Goal: Task Accomplishment & Management: Manage account settings

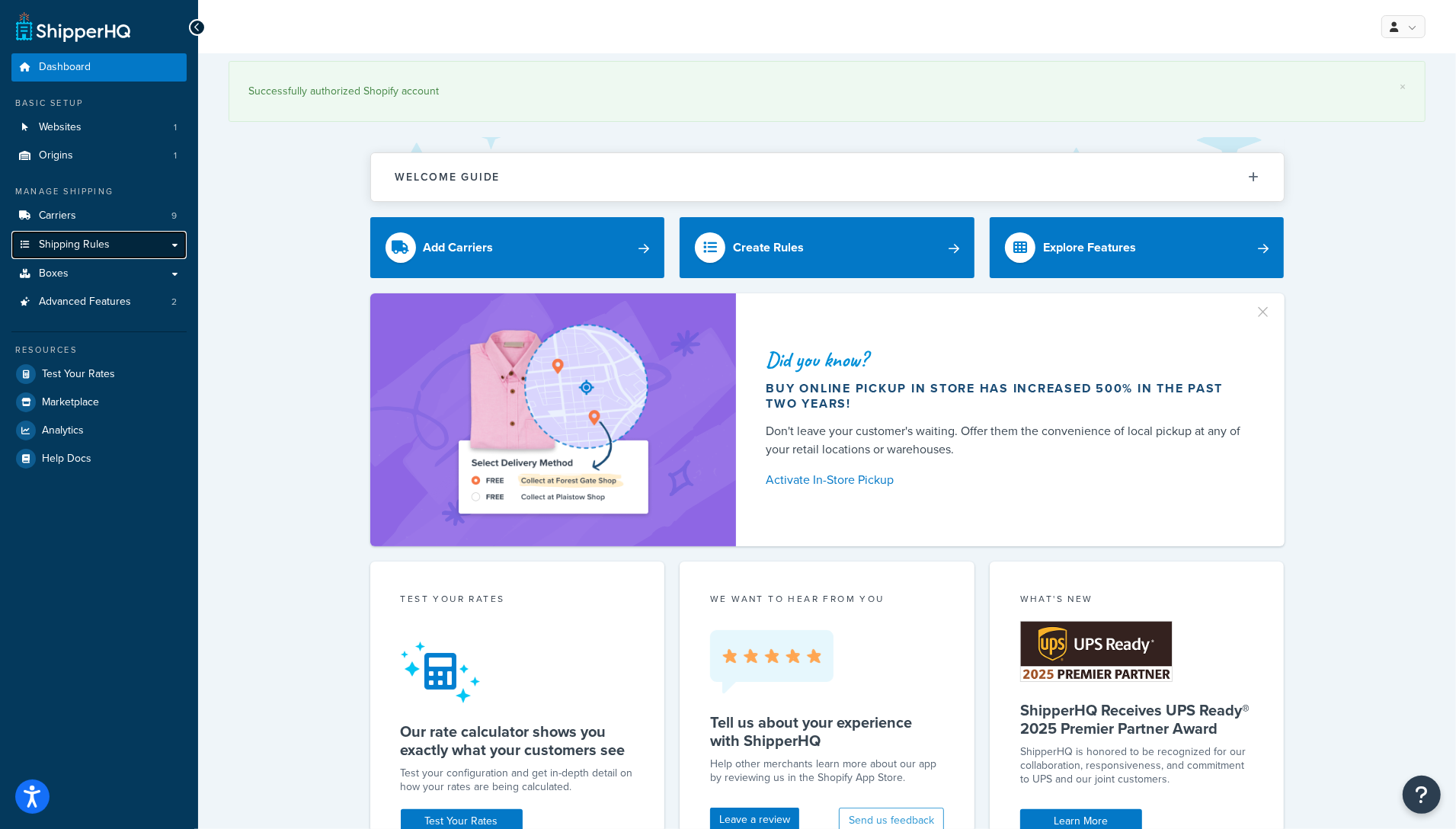
click at [85, 247] on span "Shipping Rules" at bounding box center [74, 245] width 71 height 13
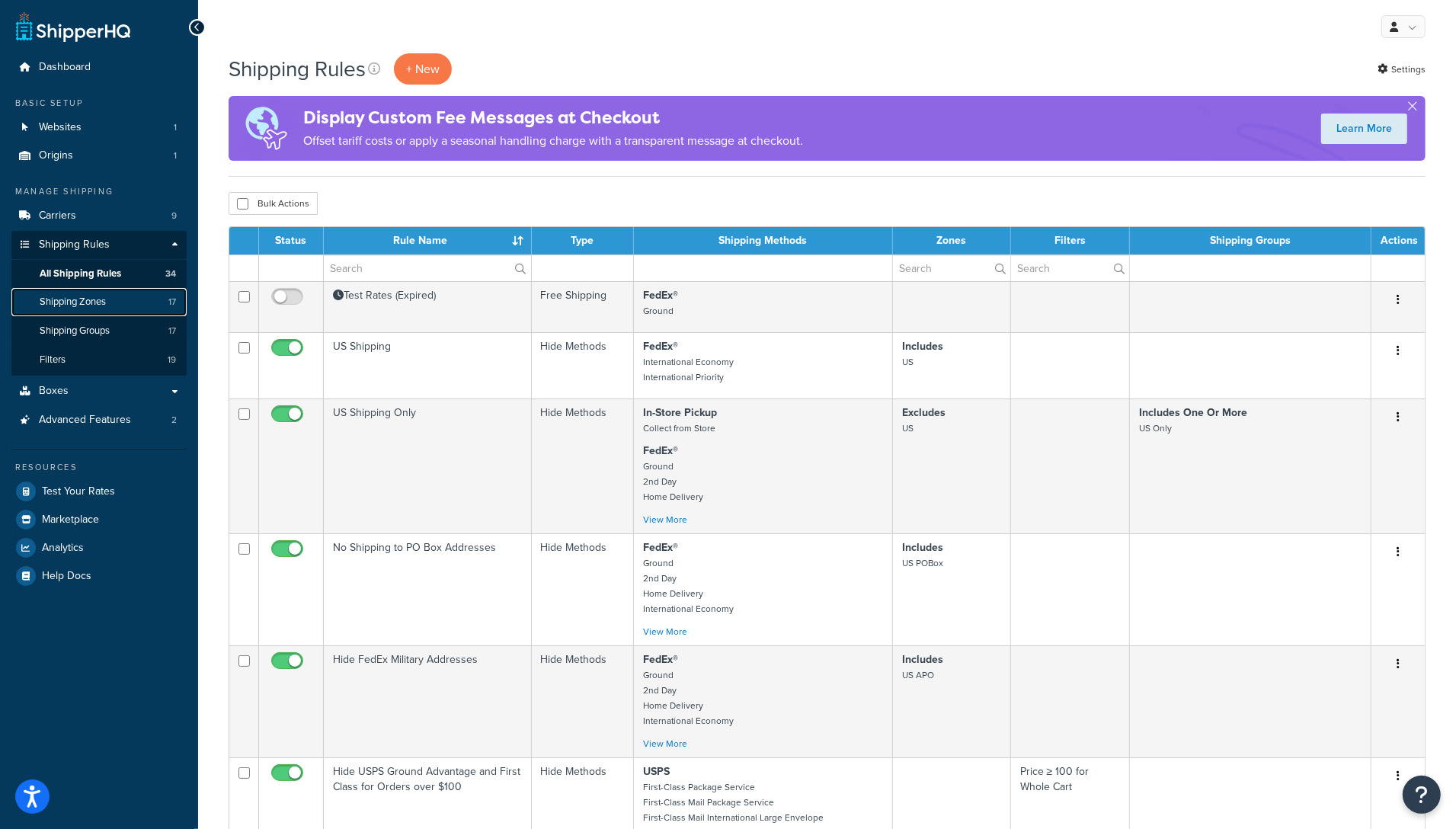
click at [101, 300] on span "Shipping Zones" at bounding box center [73, 302] width 67 height 13
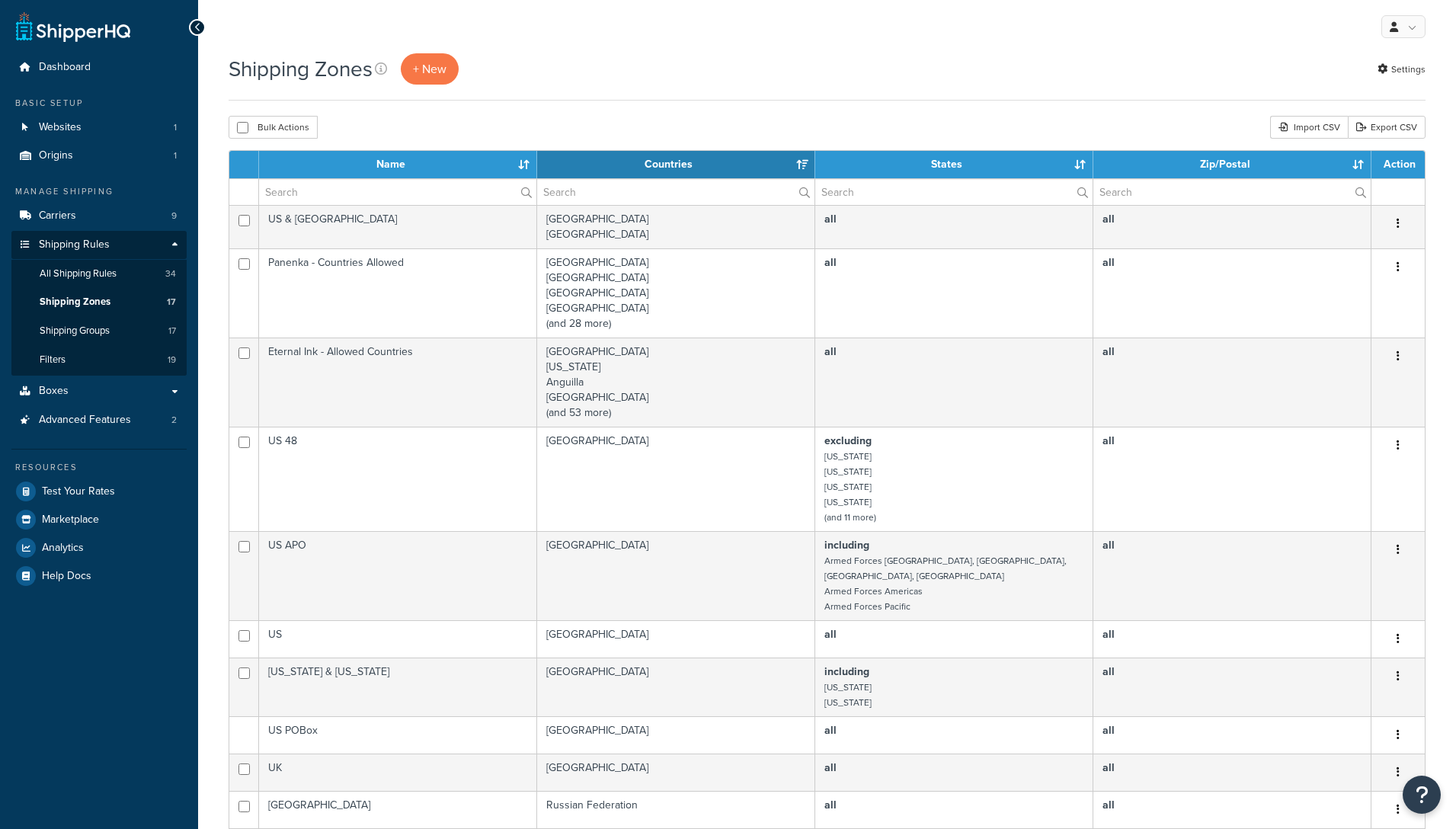
select select "15"
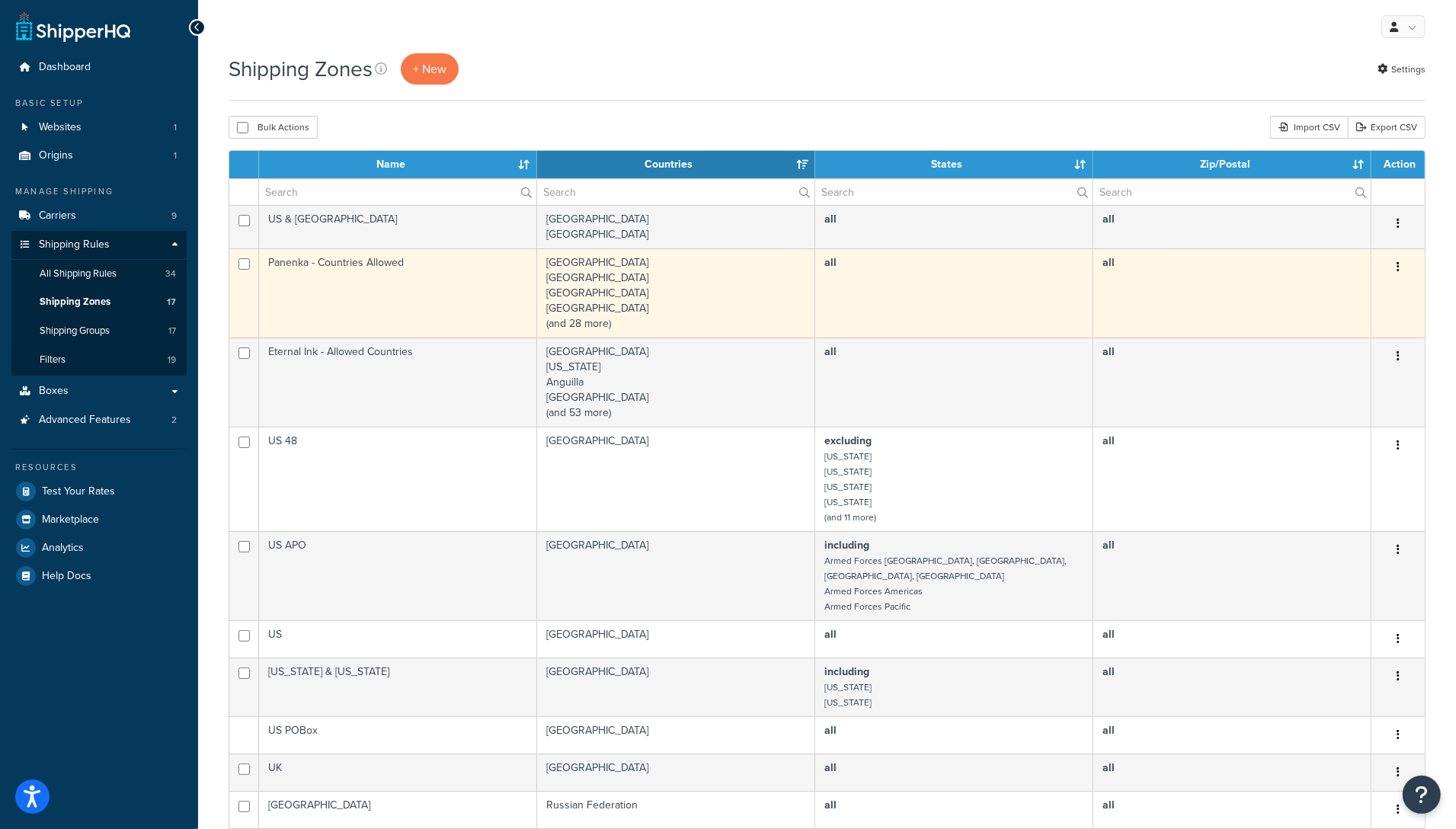
click at [579, 296] on td "United States Belize Bermuda Bolivia (and 28 more)" at bounding box center [676, 293] width 278 height 89
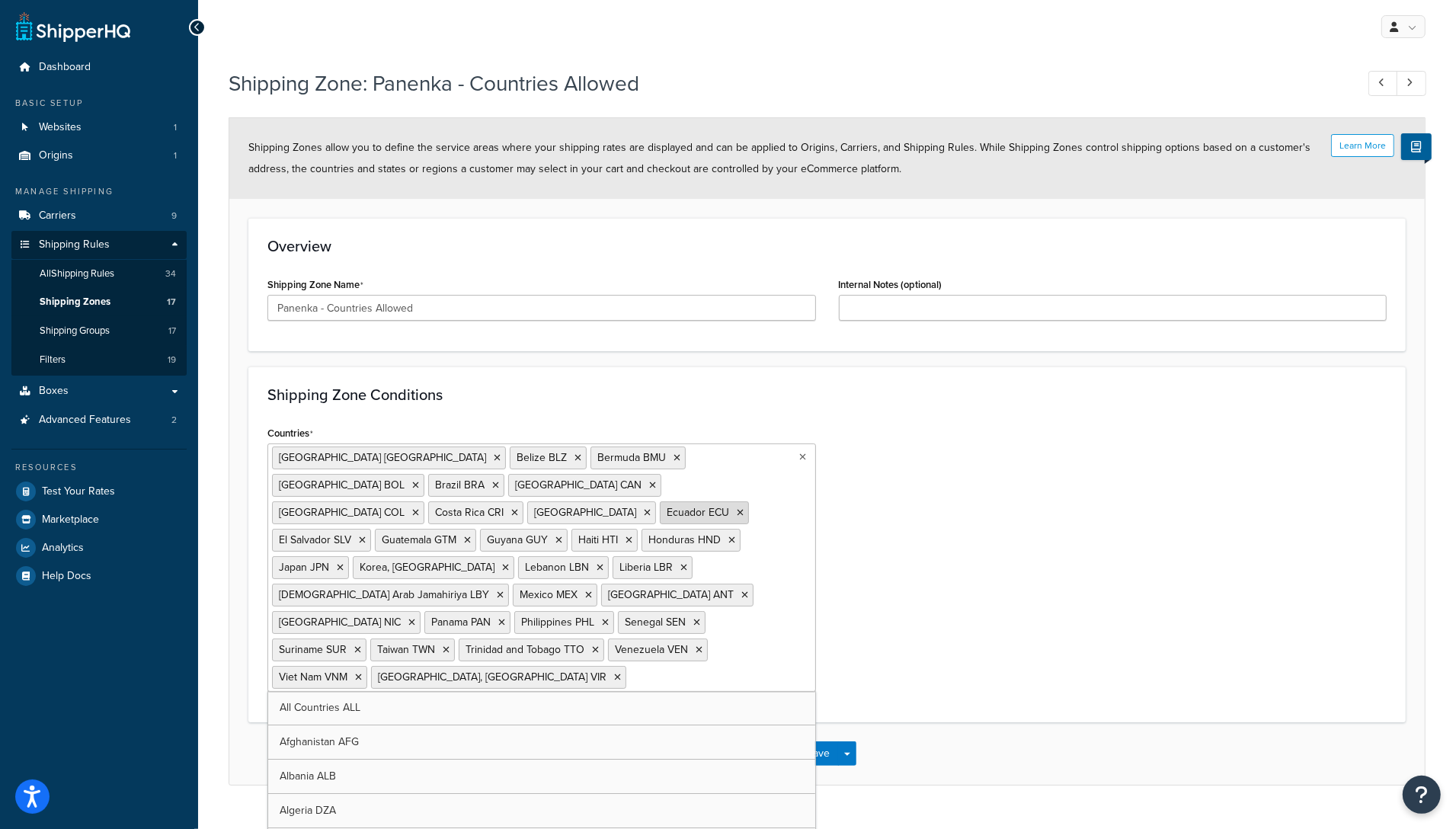
drag, startPoint x: 270, startPoint y: 458, endPoint x: 354, endPoint y: 509, distance: 98.3
click at [354, 509] on ul "United States USA Belize BLZ Bermuda BMU Bolivia BOL Brazil BRA Canada CAN Colo…" at bounding box center [541, 568] width 549 height 249
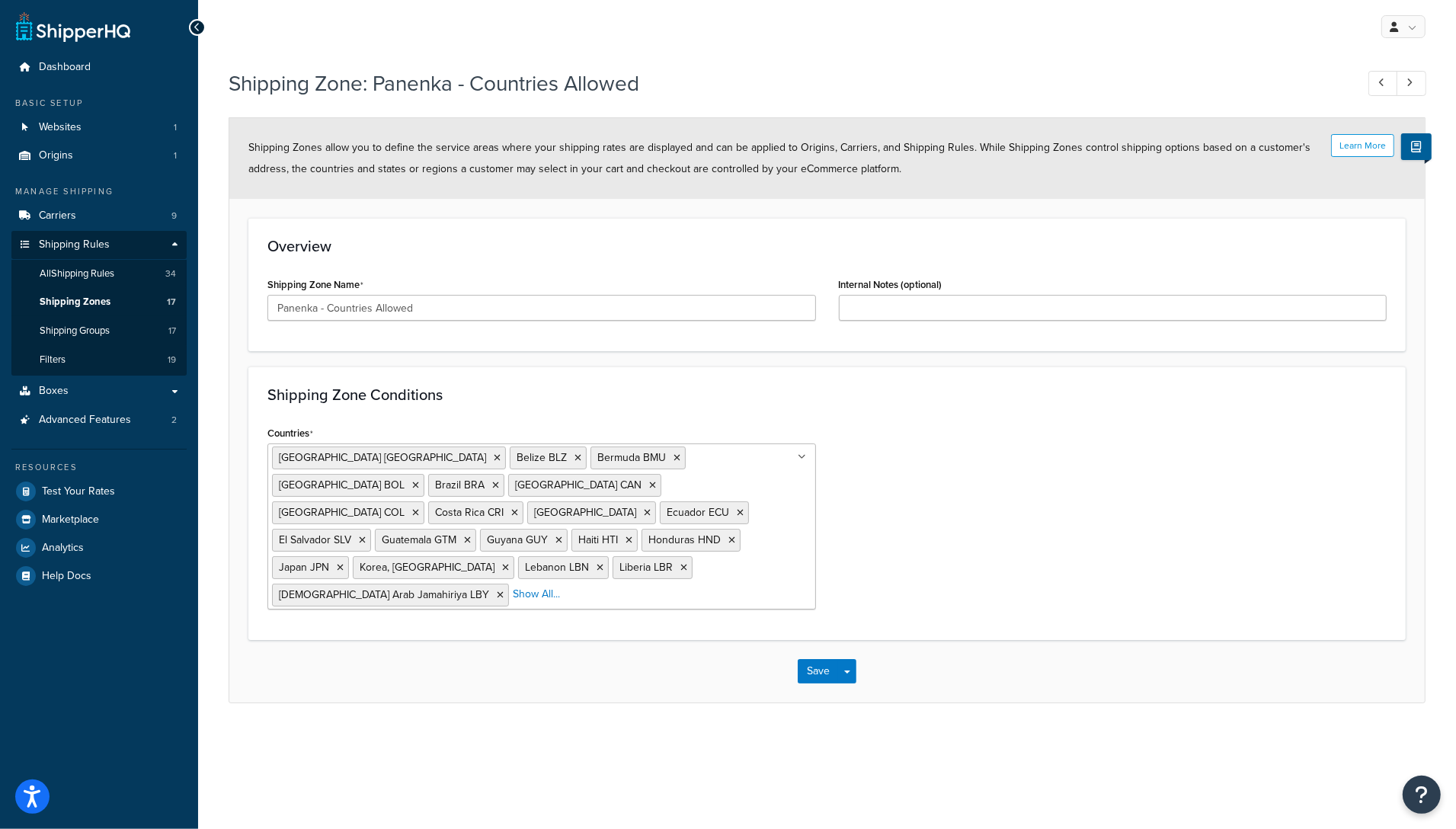
click at [1061, 510] on div "Countries United States USA Belize BLZ Bermuda BMU Bolivia BOL Brazil BRA Canad…" at bounding box center [827, 522] width 1142 height 199
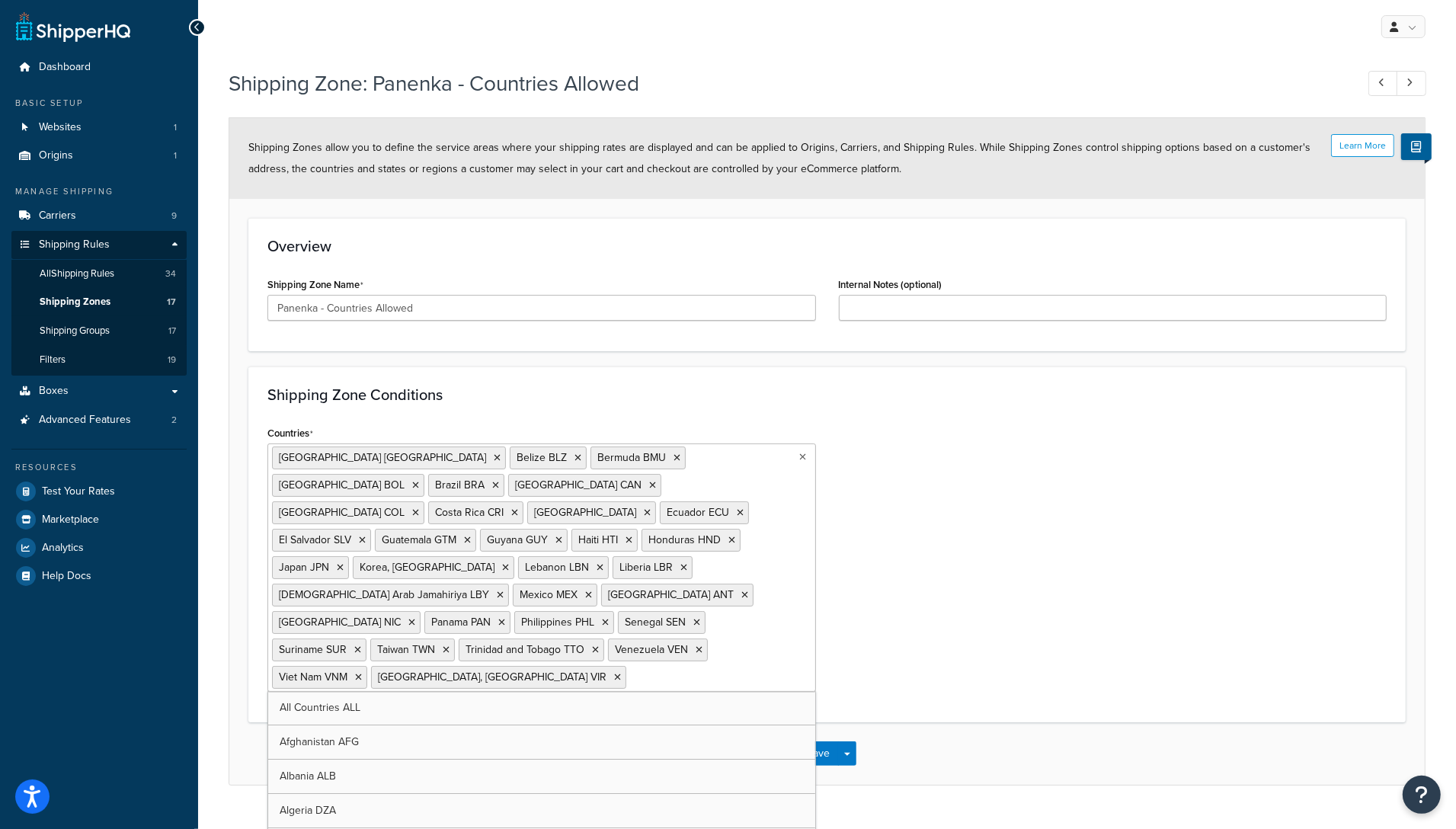
click at [802, 506] on ul "United States USA Belize BLZ Bermuda BMU Bolivia BOL Brazil BRA Canada CAN Colo…" at bounding box center [541, 568] width 549 height 249
click at [1063, 559] on div "Countries United States USA Belize BLZ Bermuda BMU Bolivia BOL Brazil BRA Canad…" at bounding box center [827, 563] width 1142 height 281
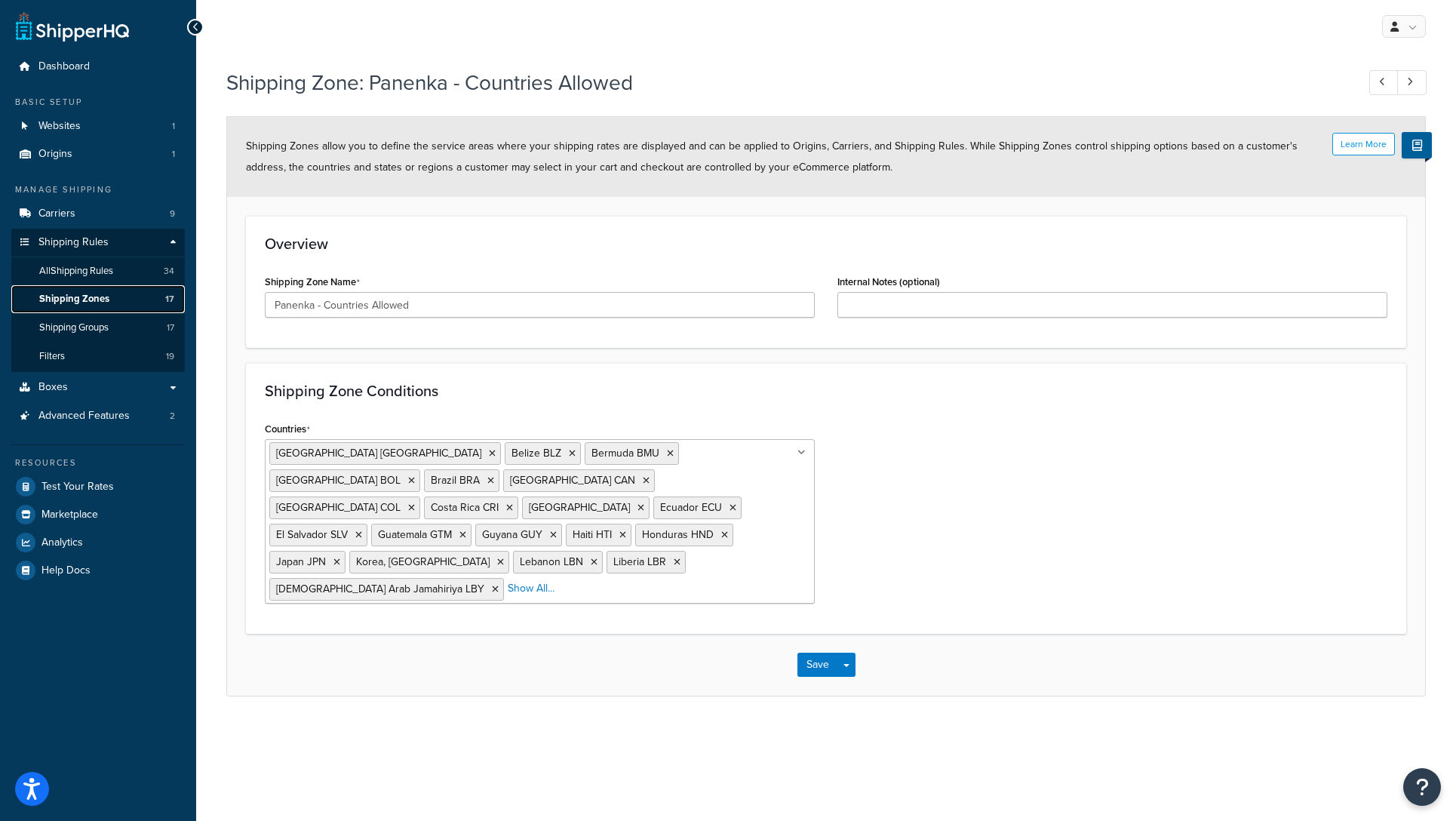
click at [96, 296] on span "Shipping Zones" at bounding box center [74, 299] width 70 height 13
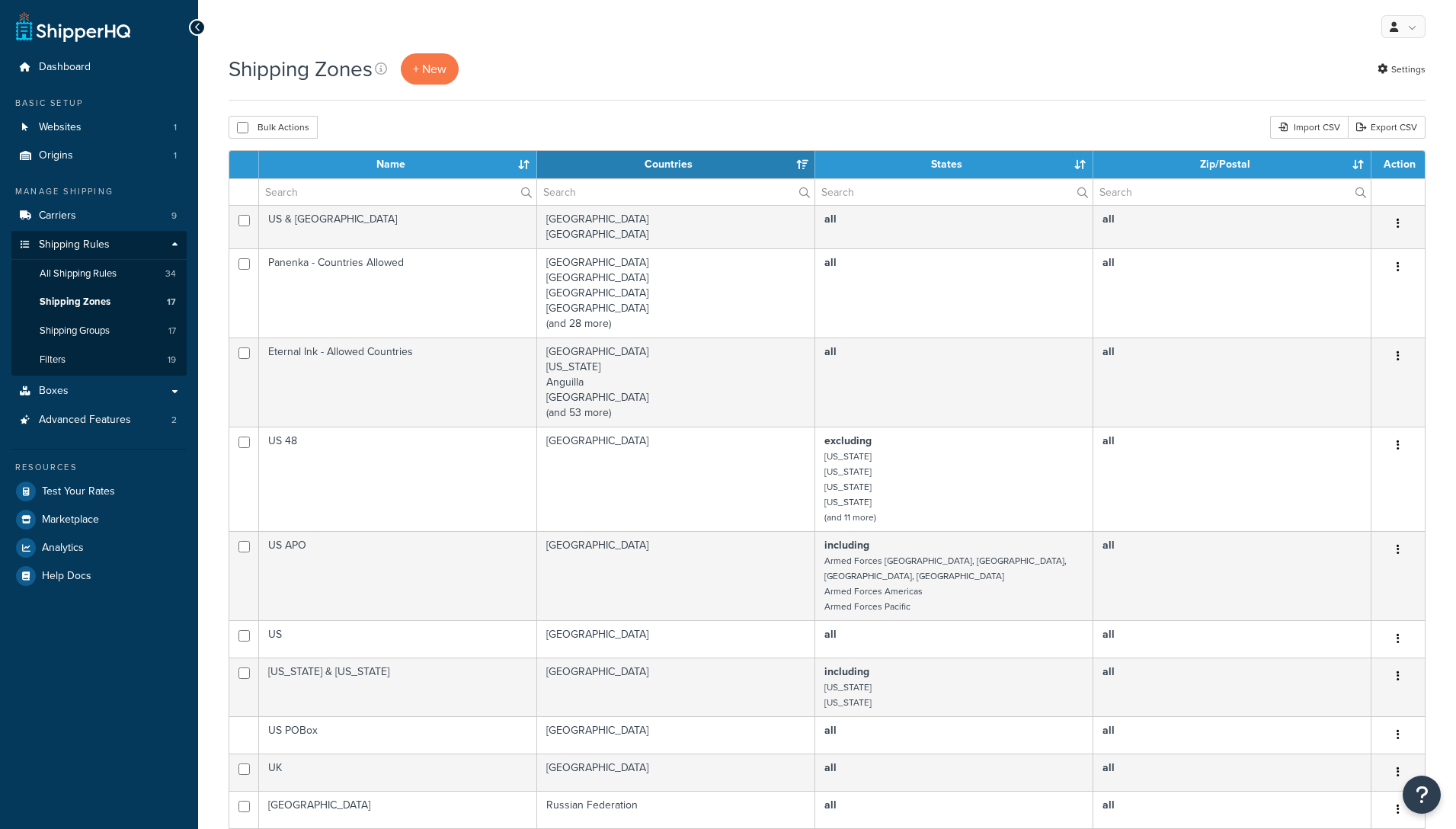
select select "15"
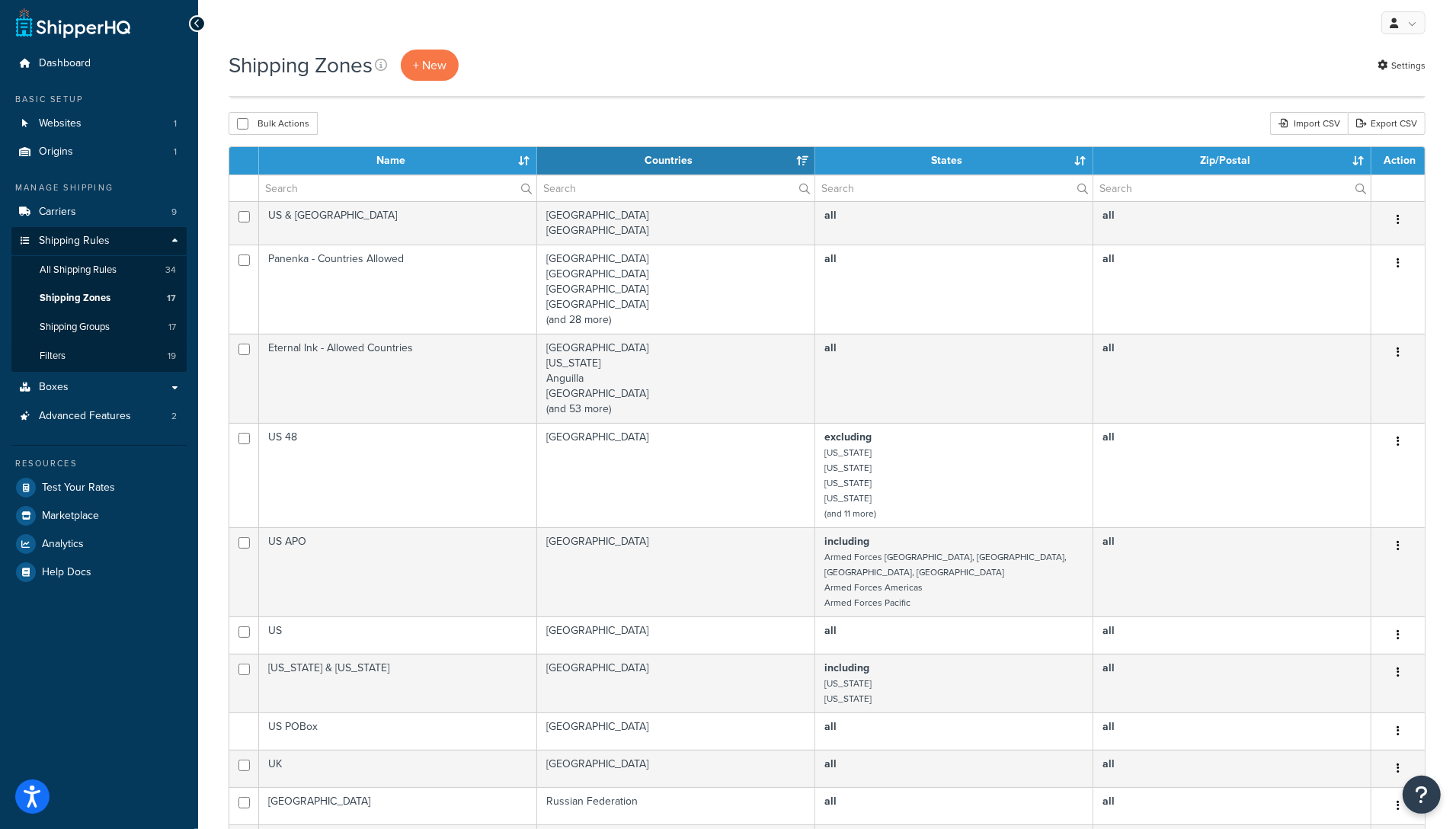
scroll to position [552, 0]
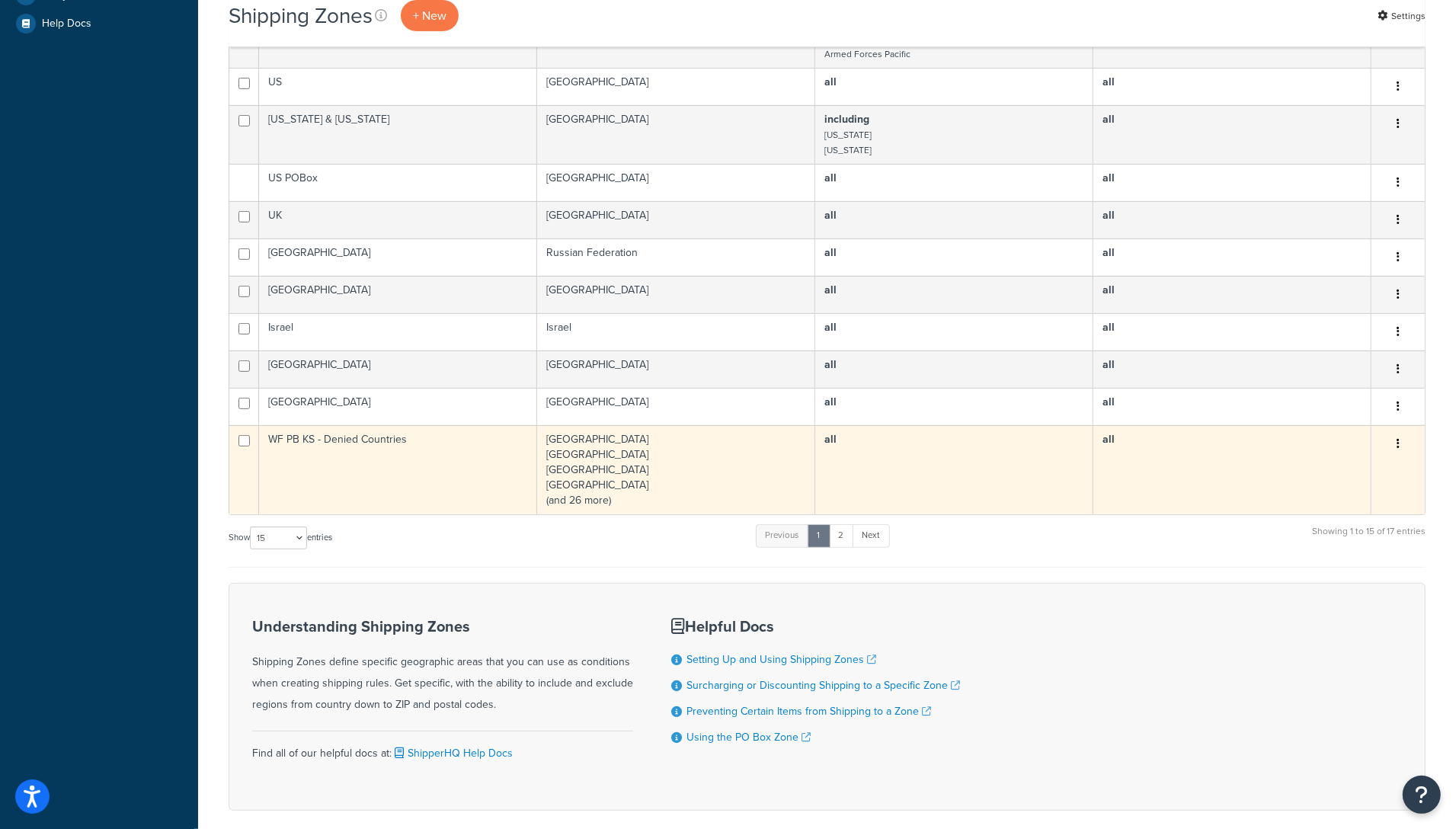
click at [523, 450] on td "WF PB KS - Denied Countries" at bounding box center [398, 470] width 278 height 89
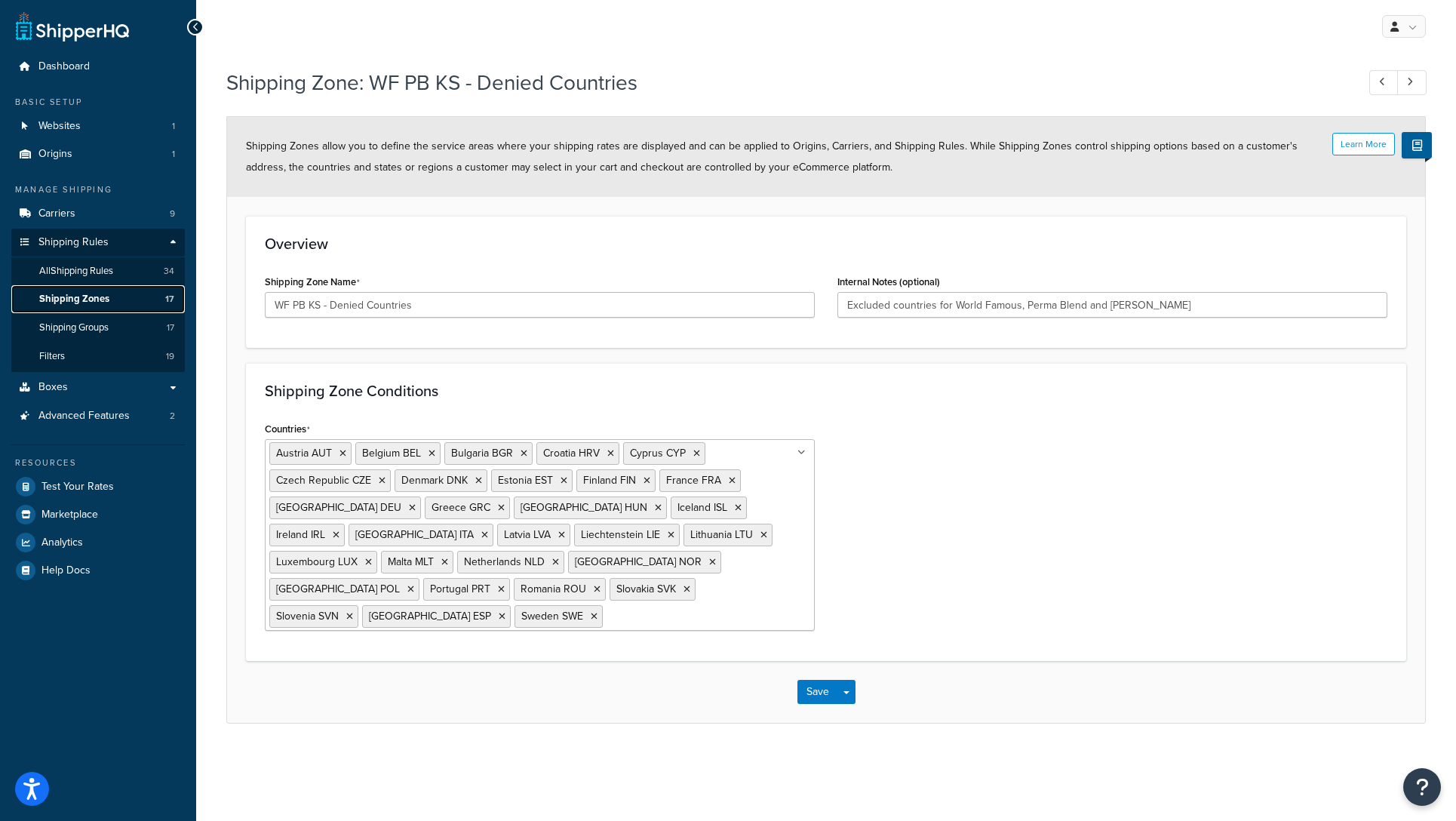
click at [91, 299] on span "Shipping Zones" at bounding box center [74, 299] width 70 height 13
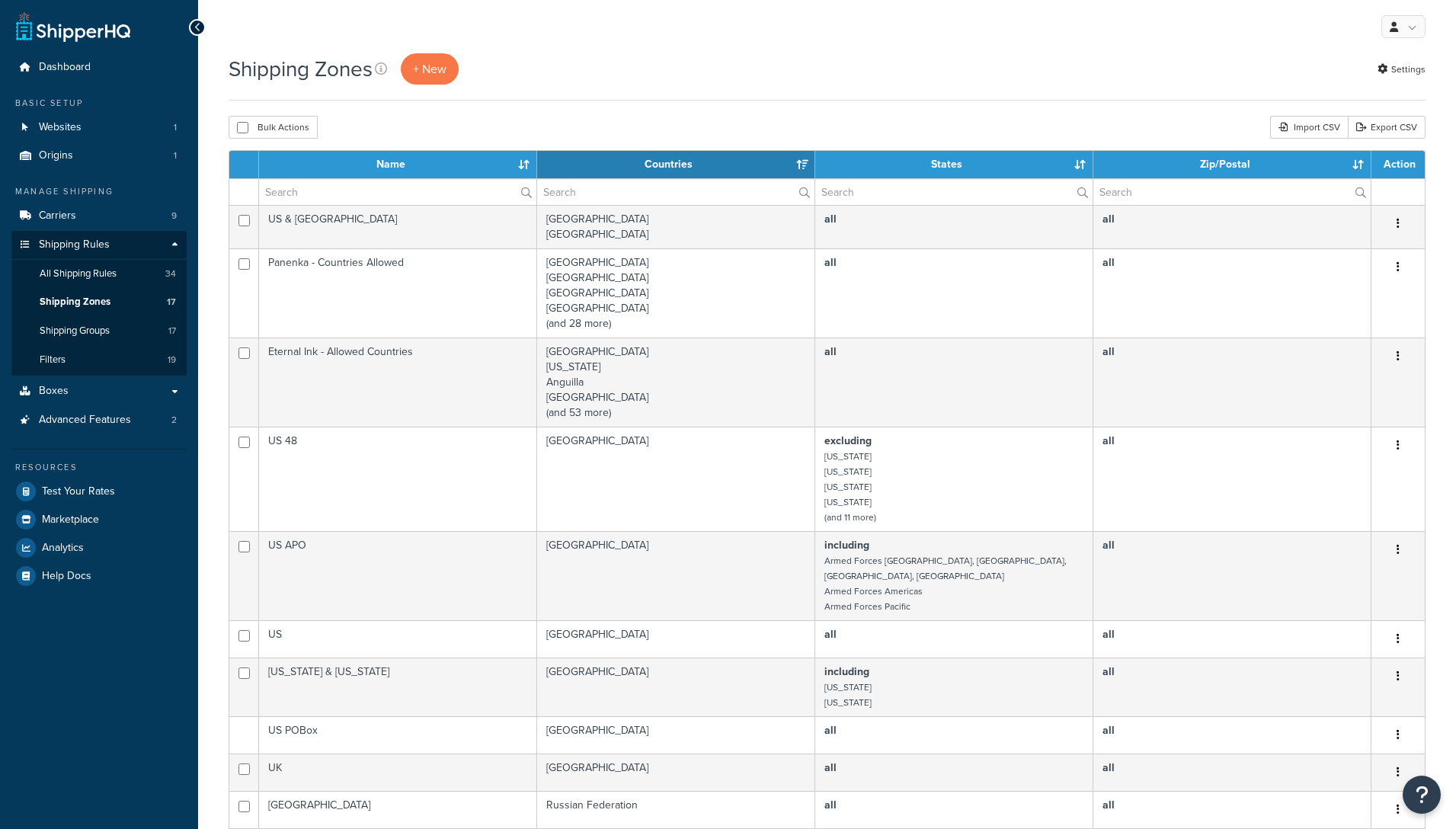
select select "15"
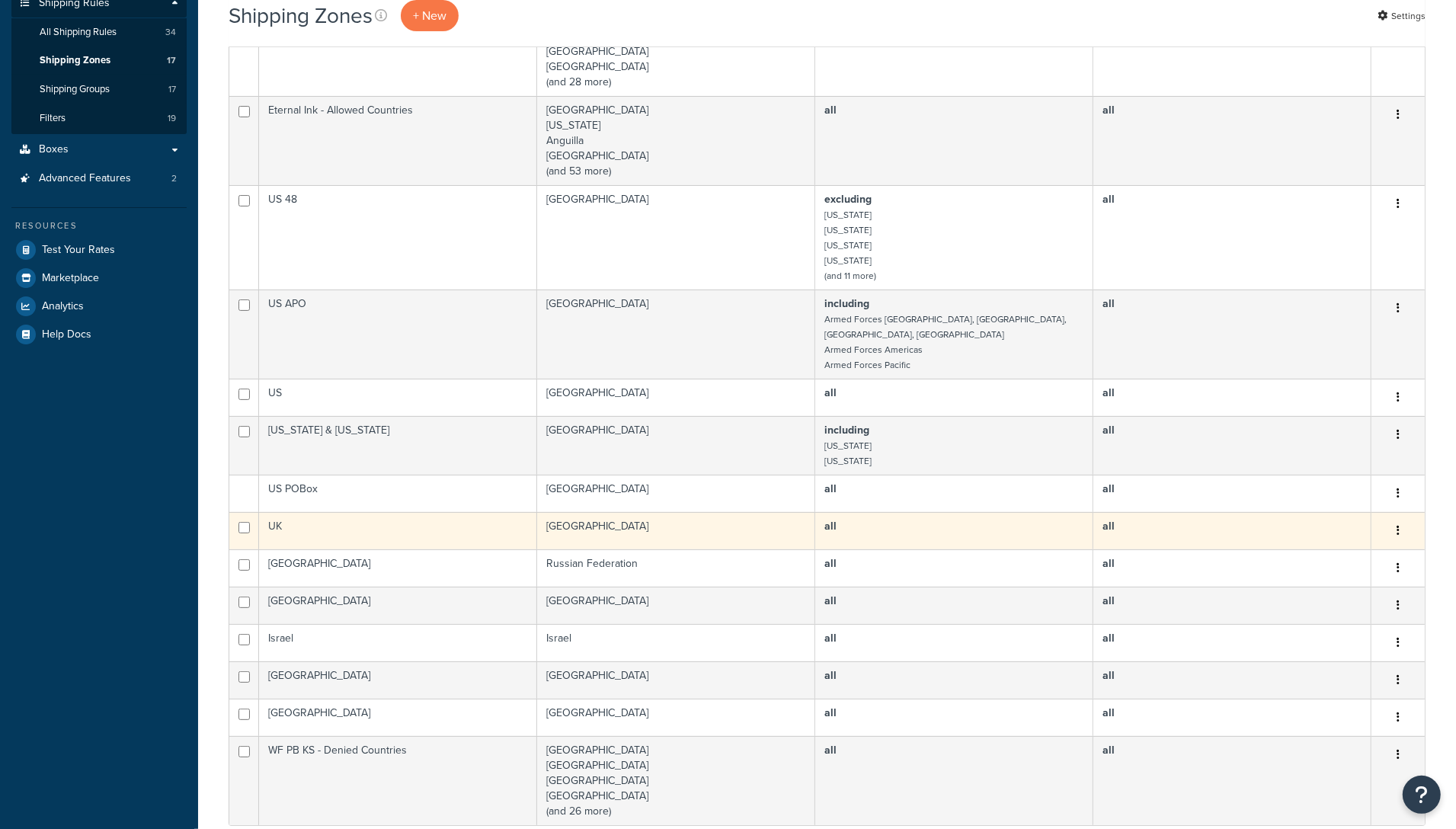
scroll to position [620, 0]
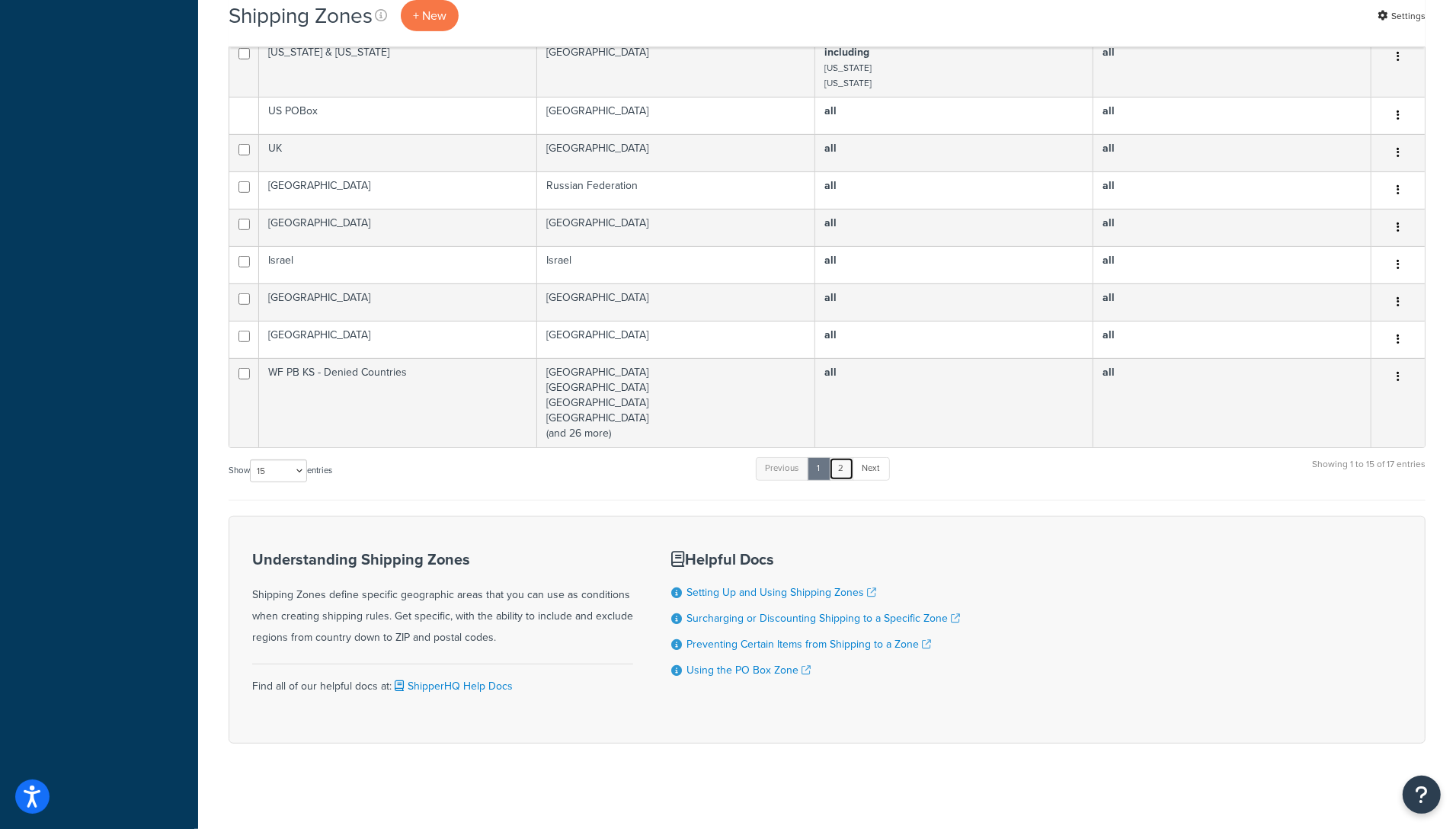
click at [846, 462] on link "2" at bounding box center [841, 468] width 25 height 23
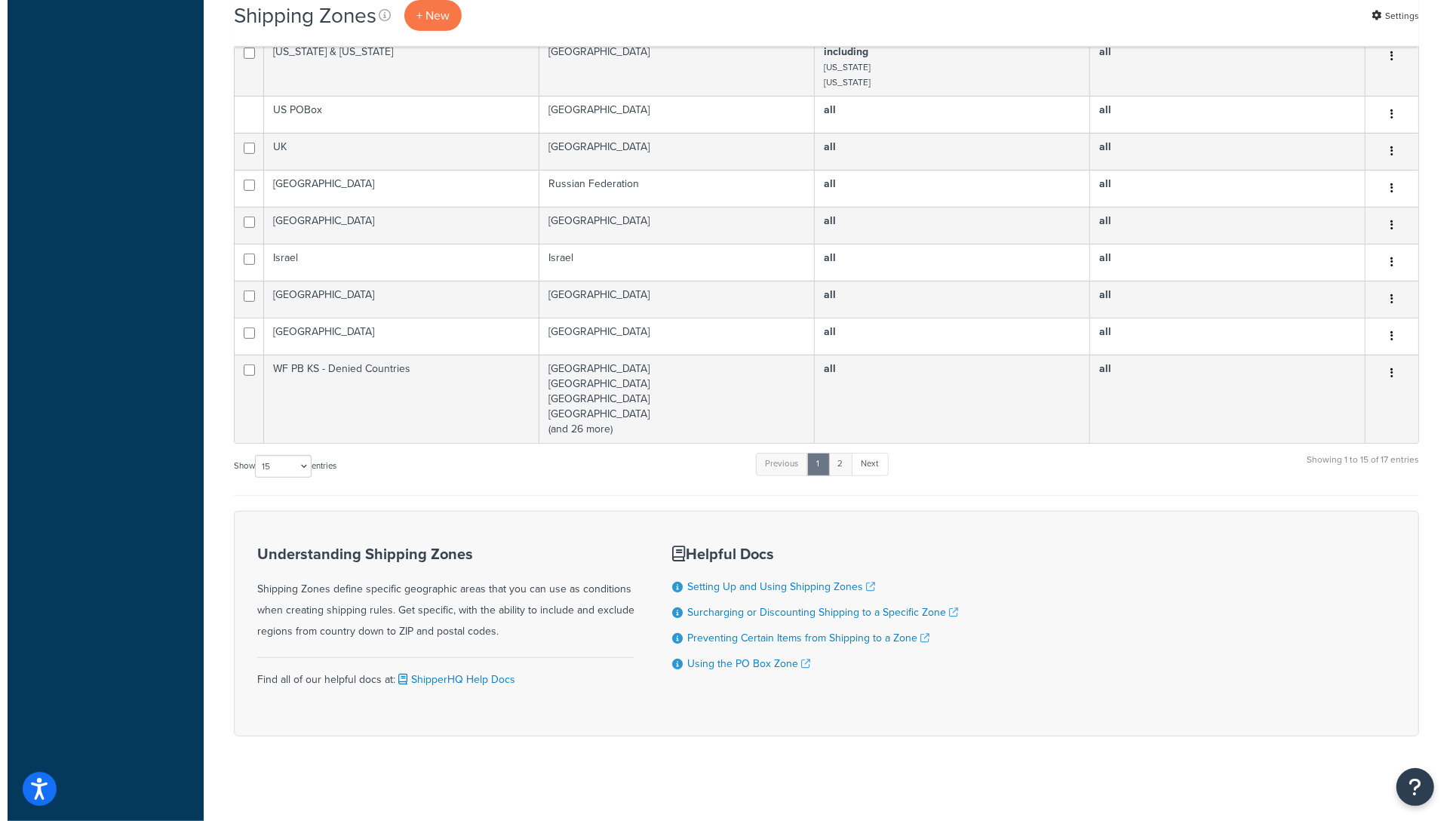
scroll to position [0, 0]
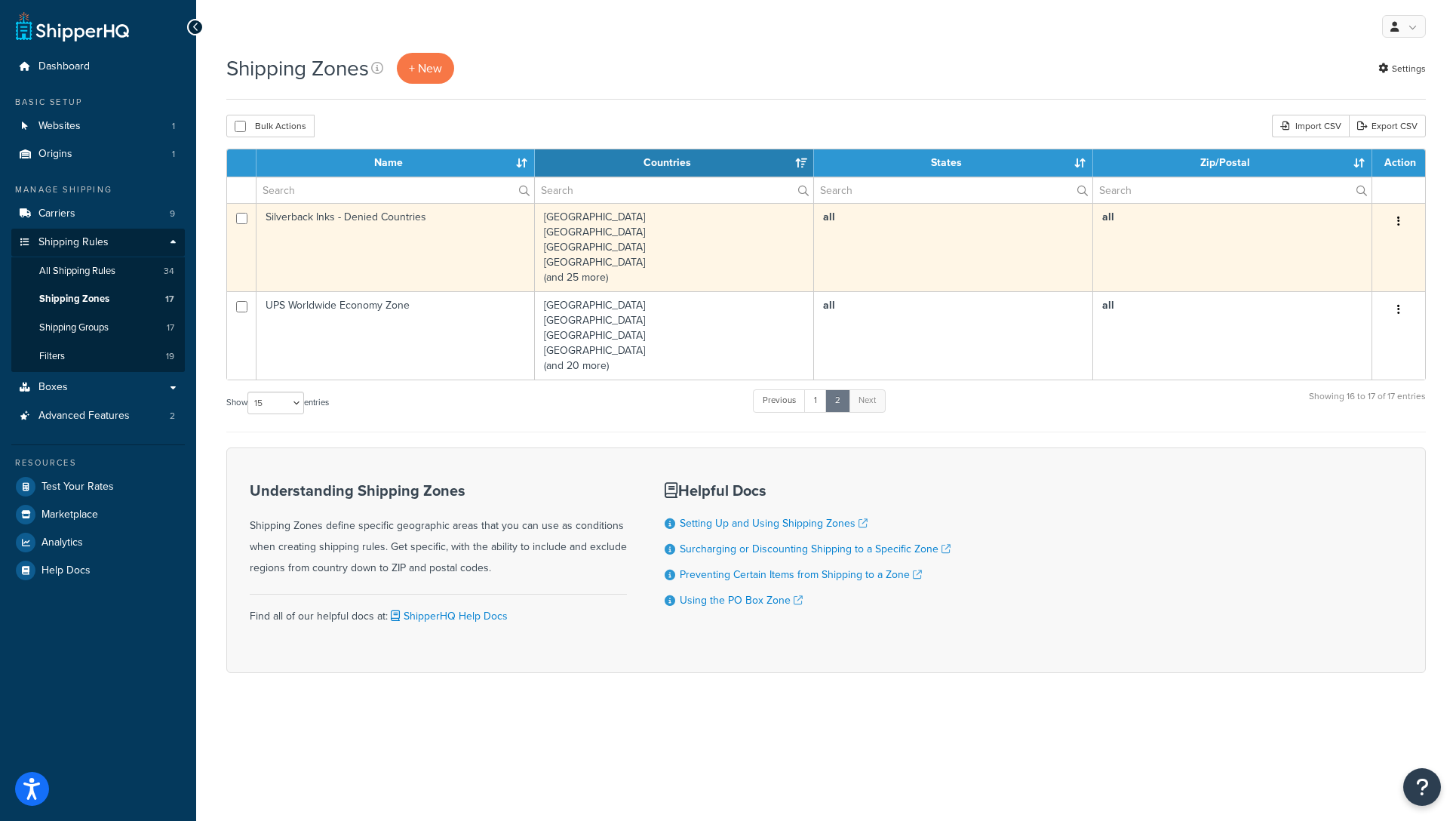
click at [312, 219] on td "Silverback Inks - Denied Countries" at bounding box center [395, 247] width 278 height 89
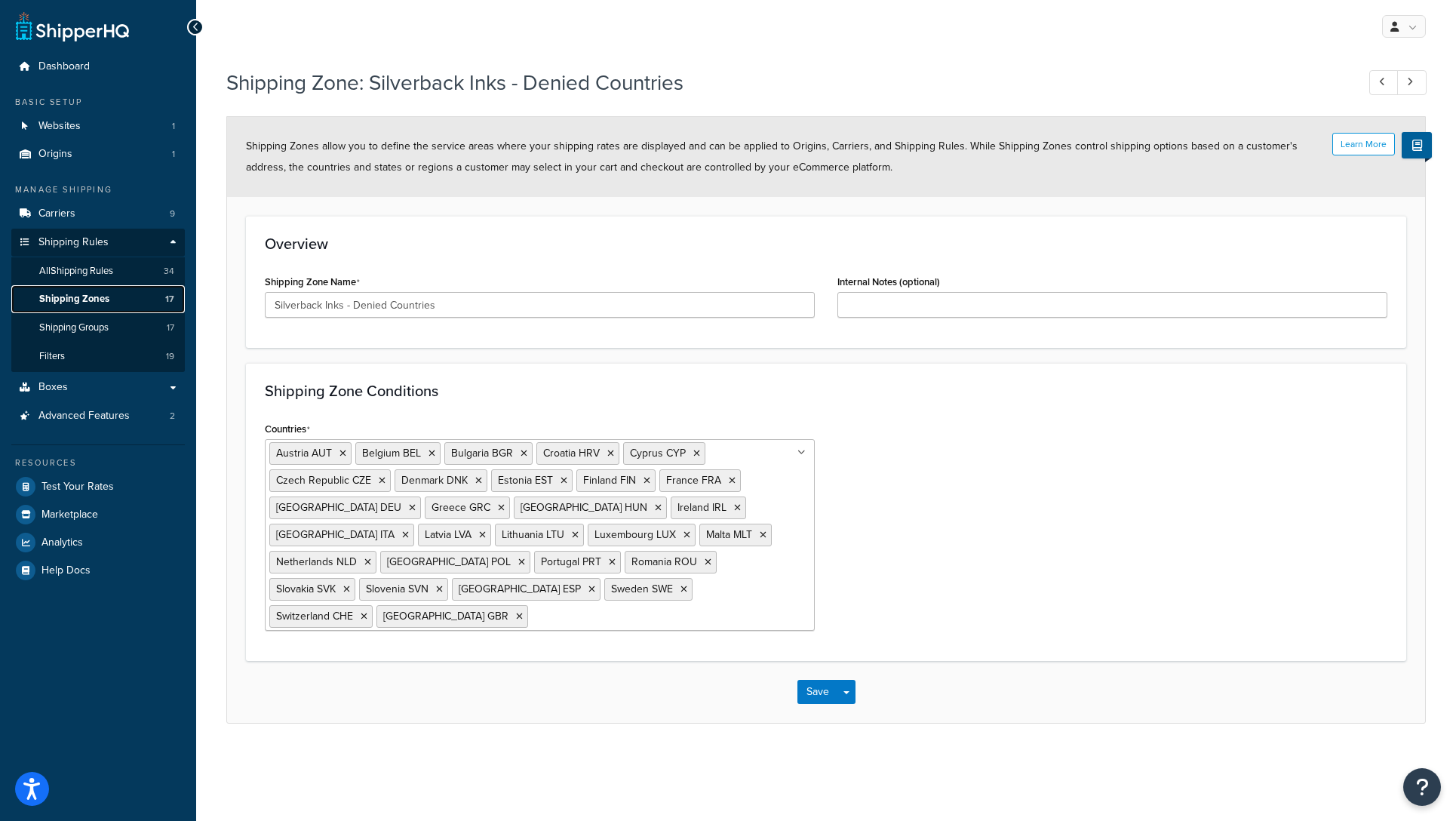
click at [88, 296] on span "Shipping Zones" at bounding box center [74, 299] width 70 height 13
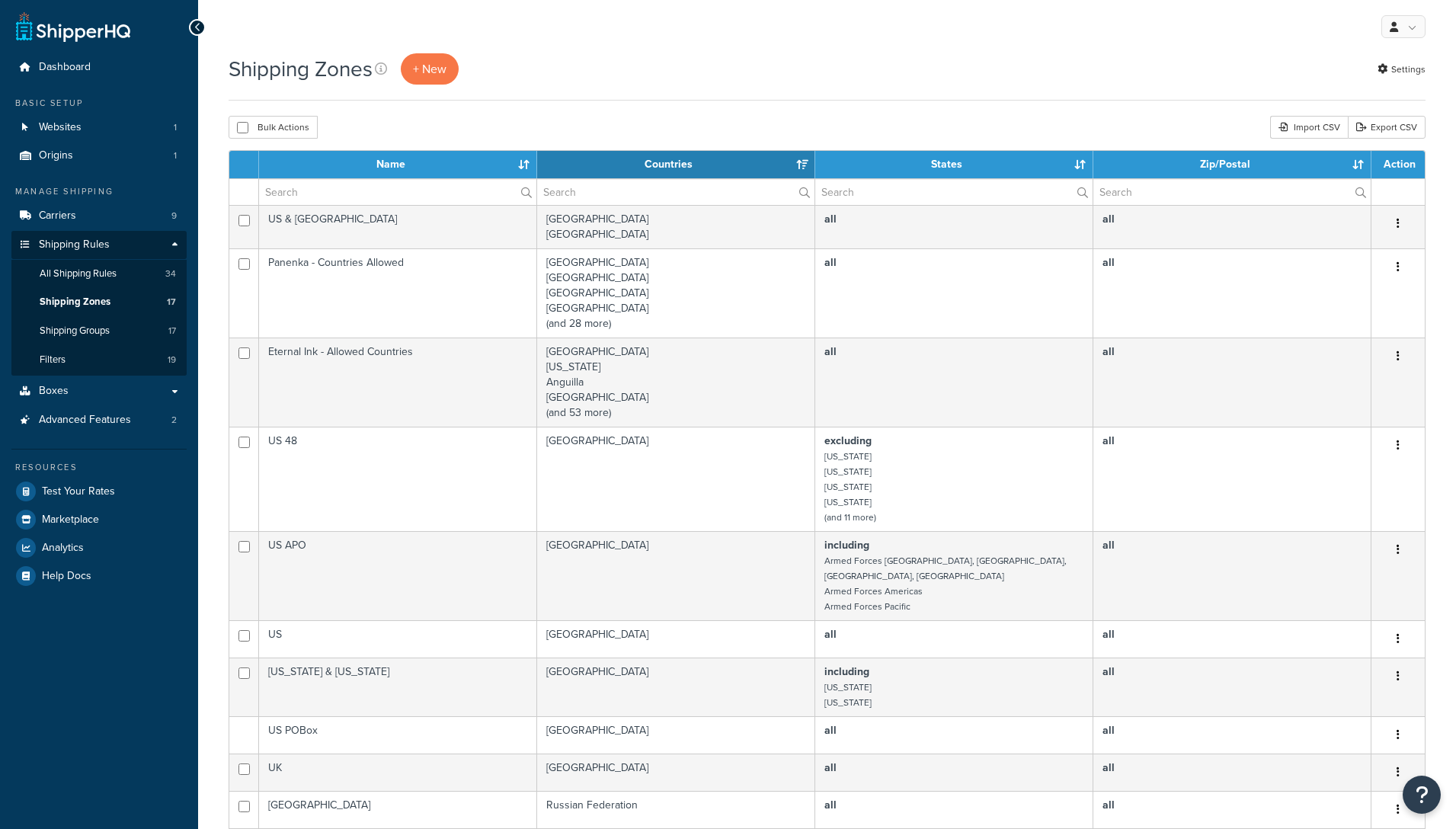
select select "15"
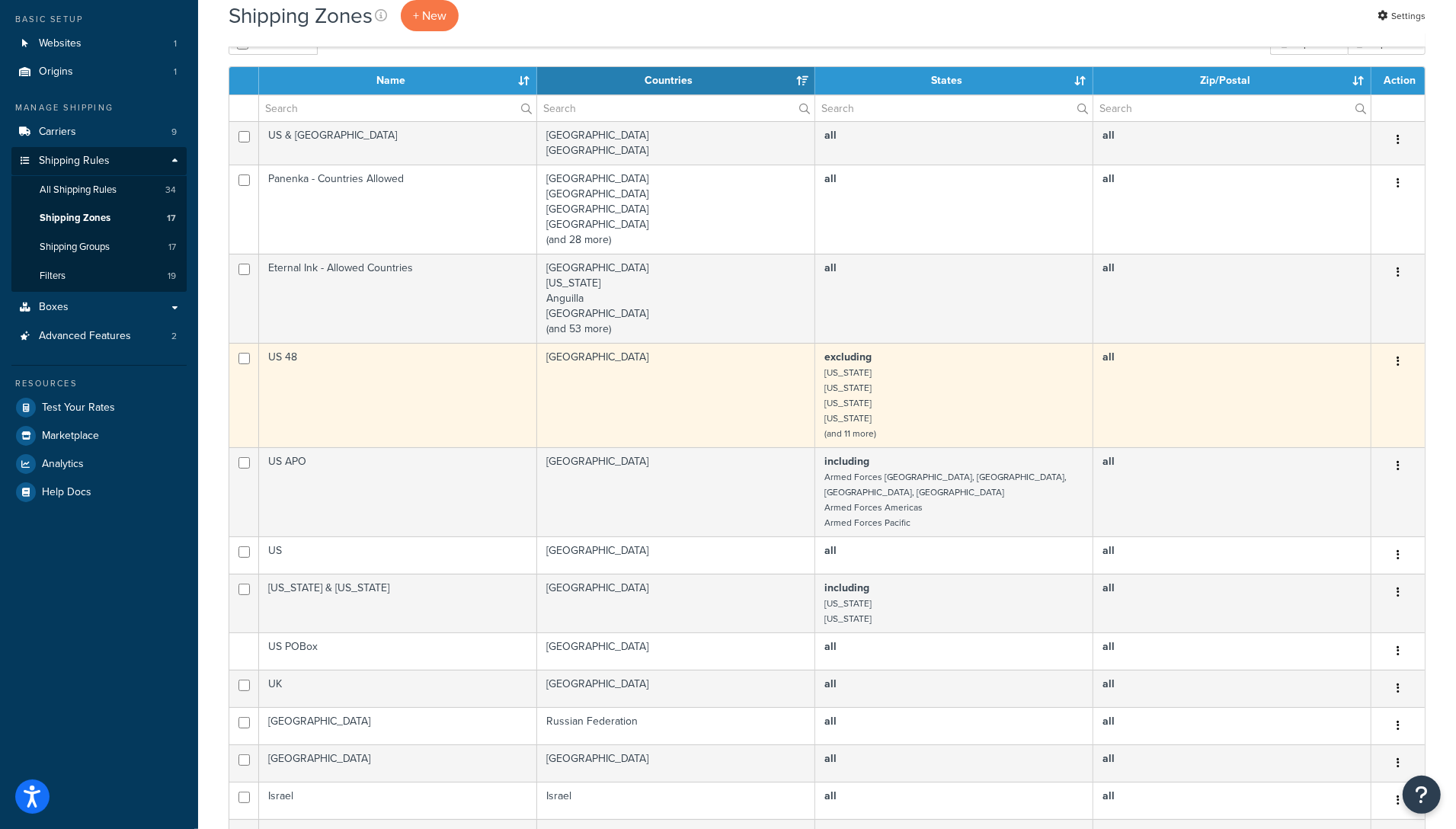
scroll to position [81, 0]
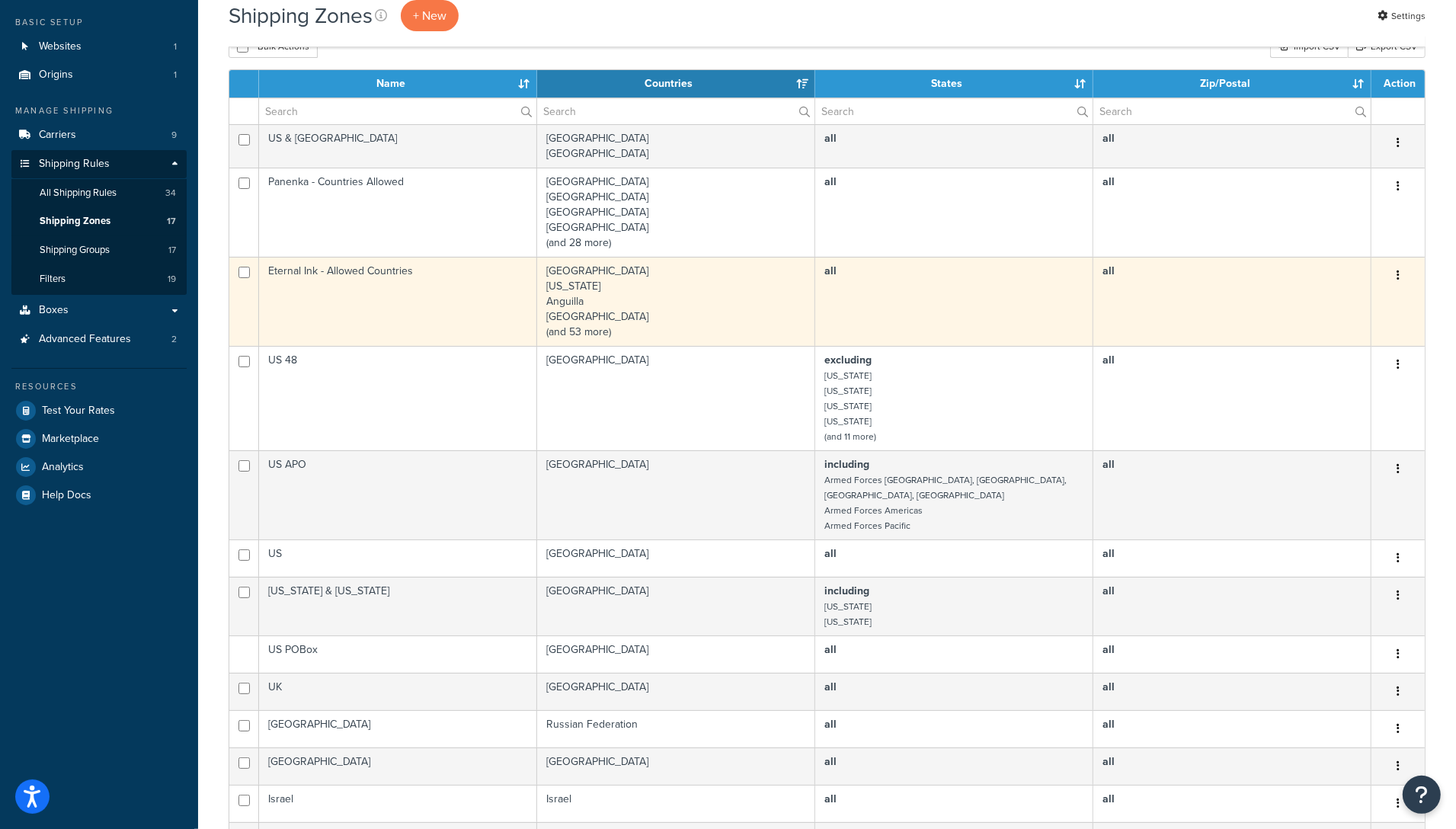
click at [377, 297] on td "Eternal Ink - Allowed Countries" at bounding box center [398, 301] width 278 height 89
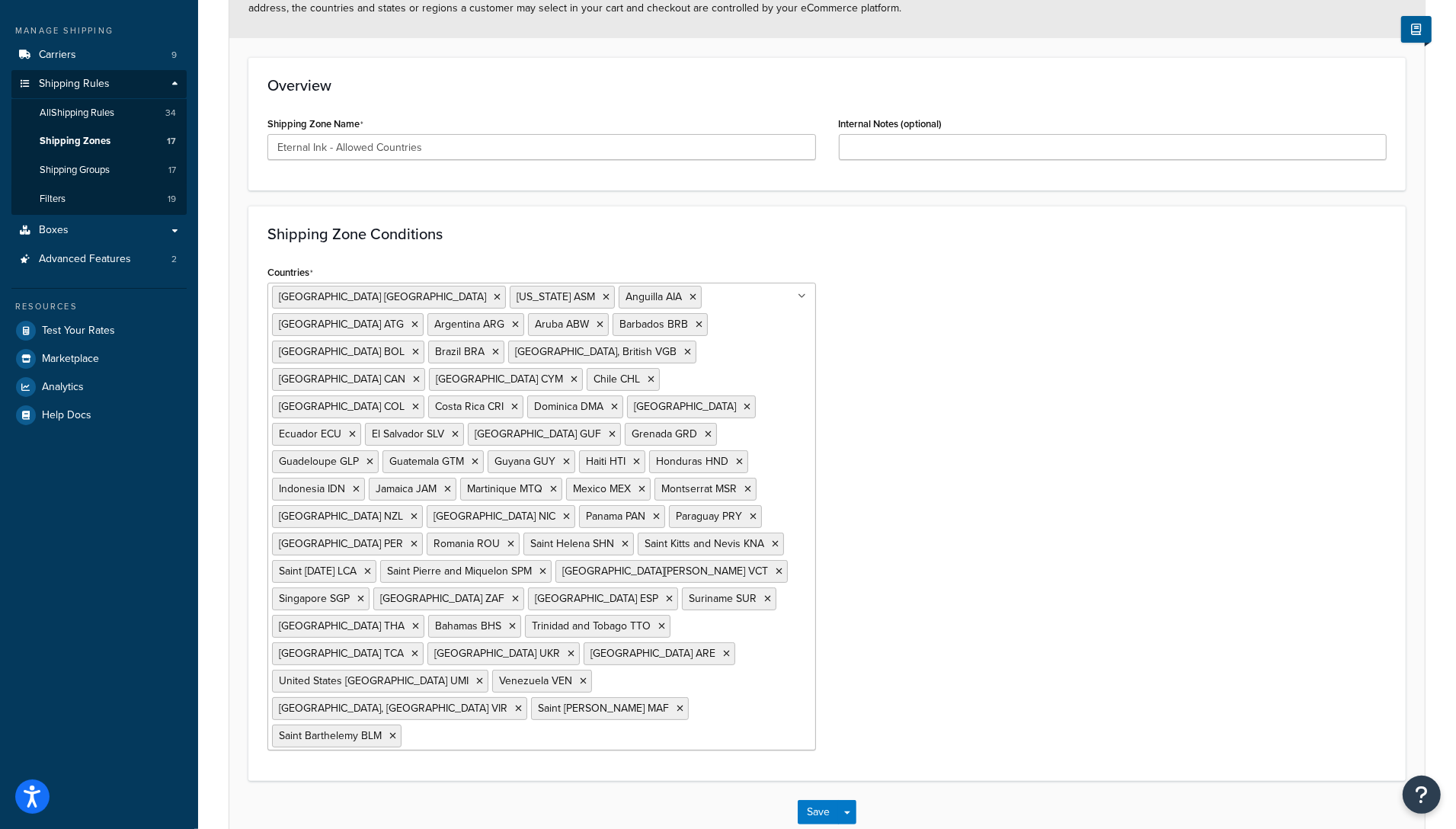
scroll to position [175, 0]
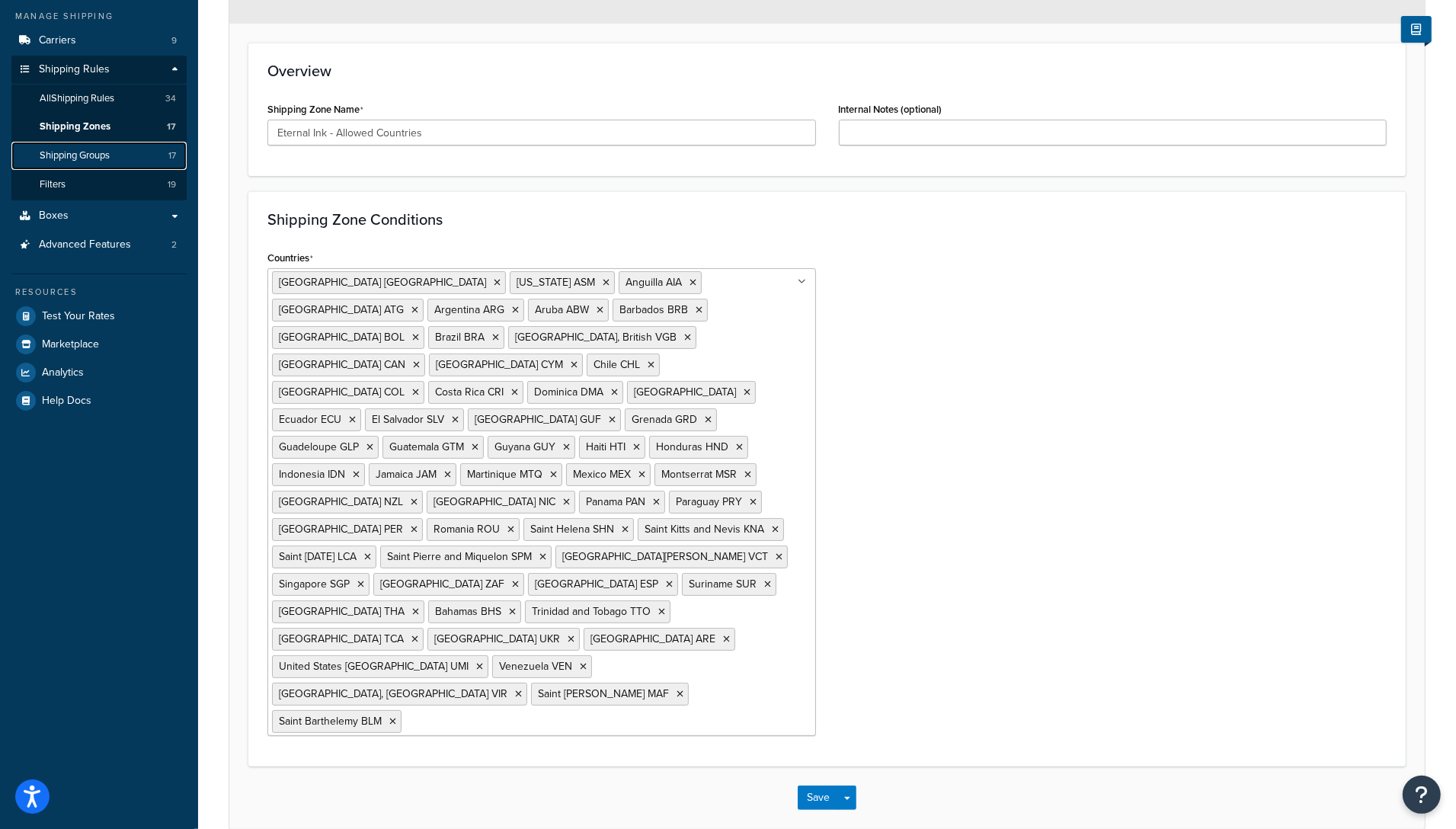
click at [104, 152] on span "Shipping Groups" at bounding box center [74, 155] width 70 height 13
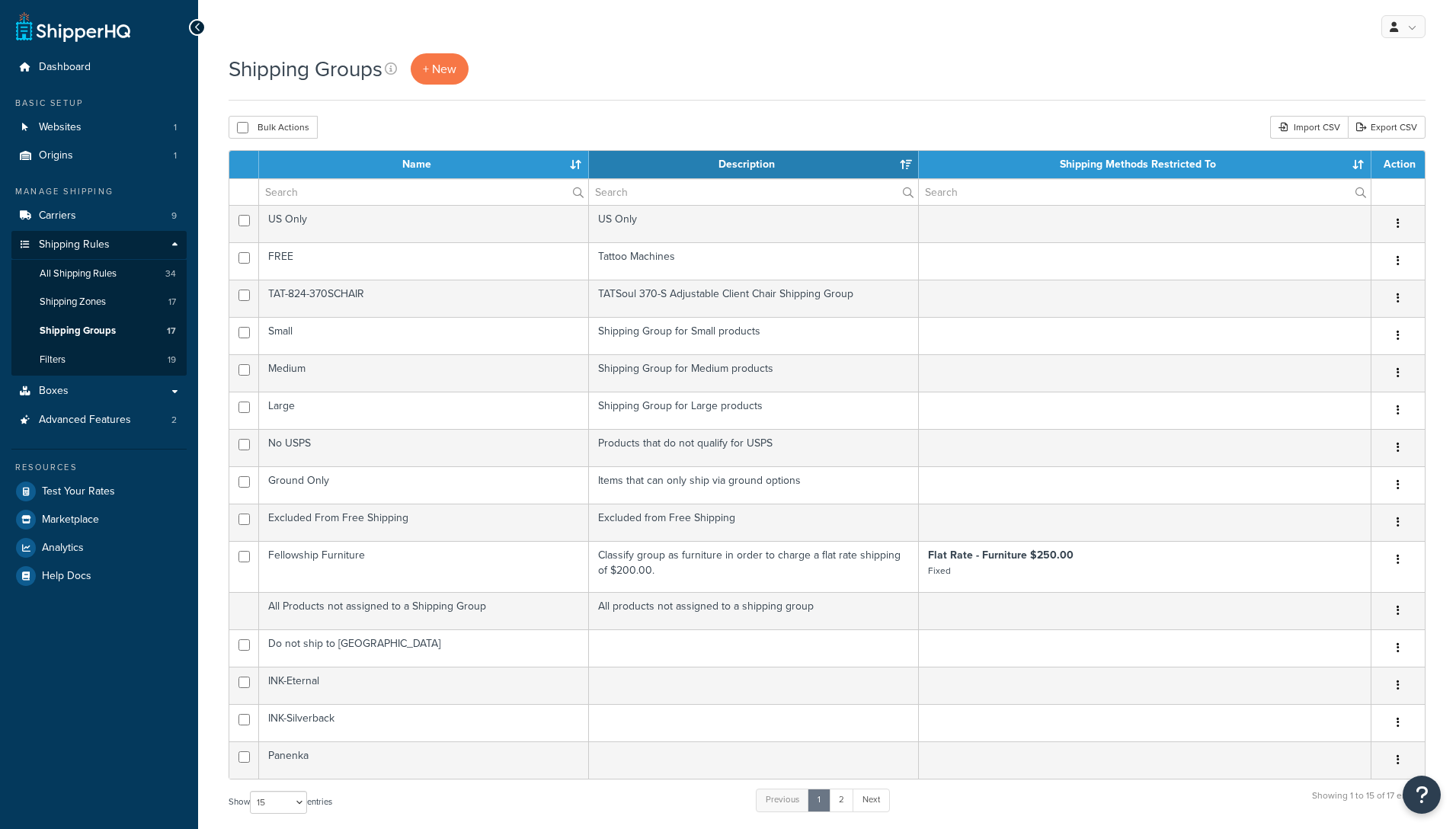
select select "15"
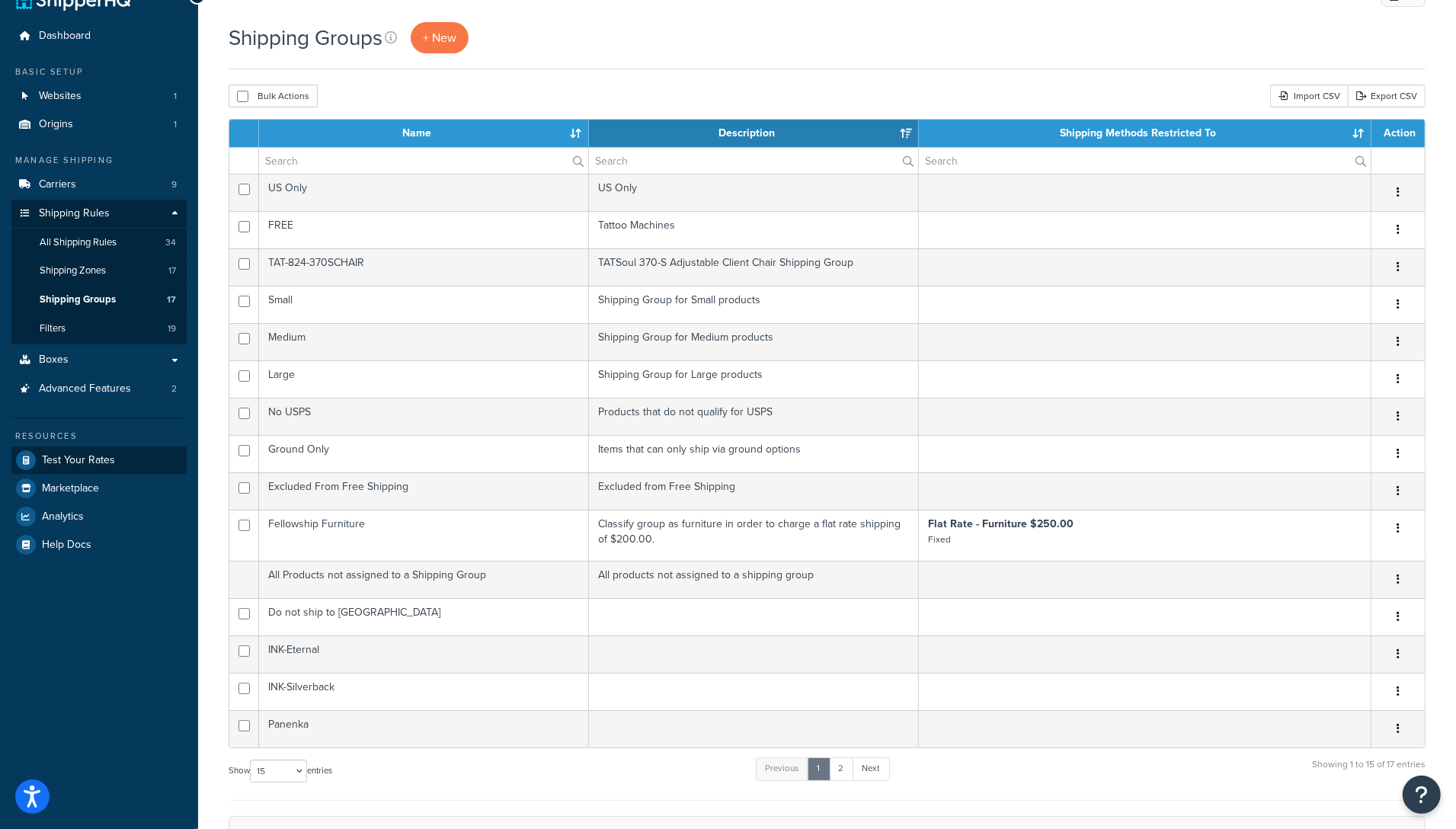
scroll to position [33, 0]
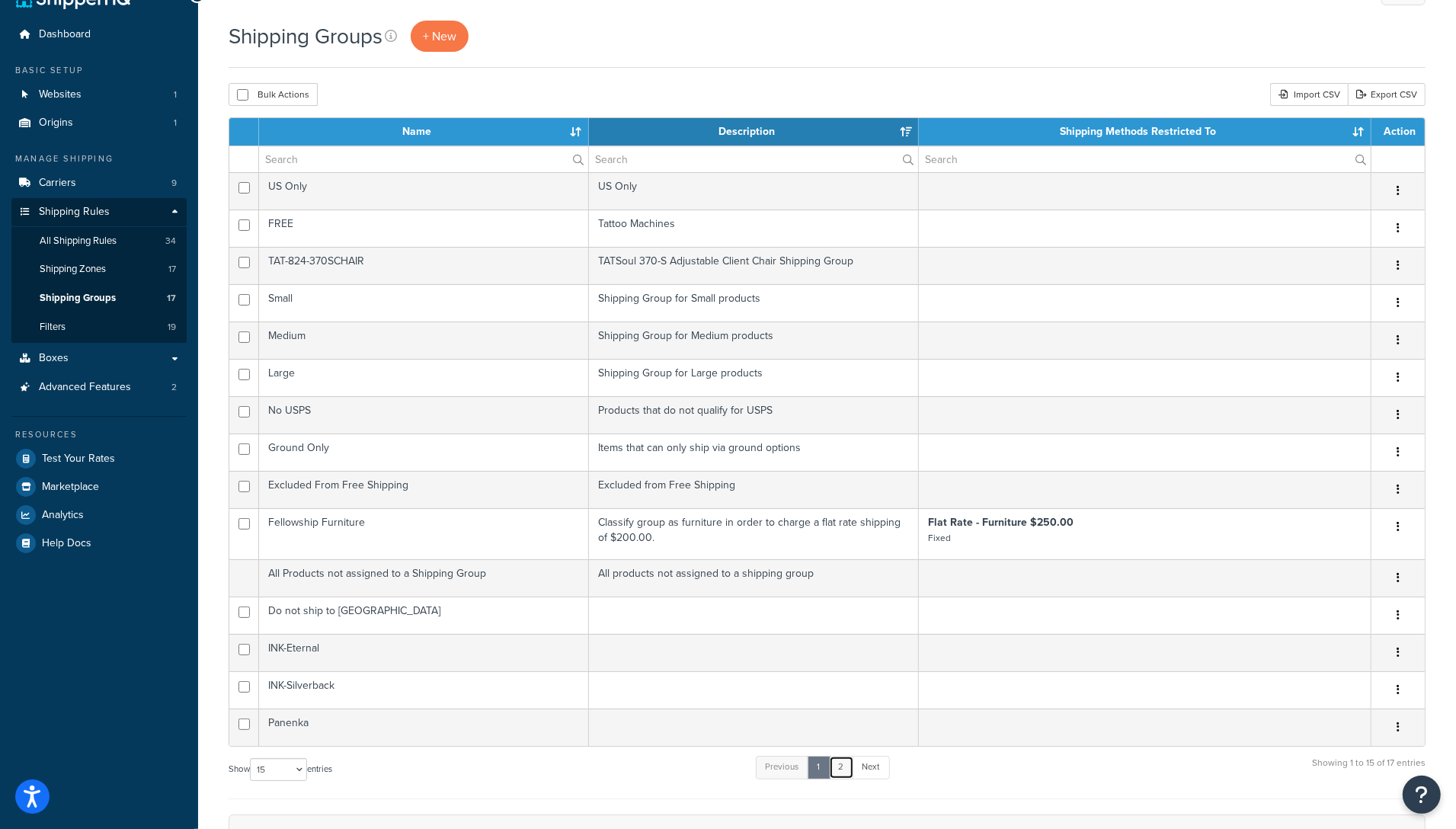
click at [840, 773] on link "2" at bounding box center [841, 767] width 25 height 23
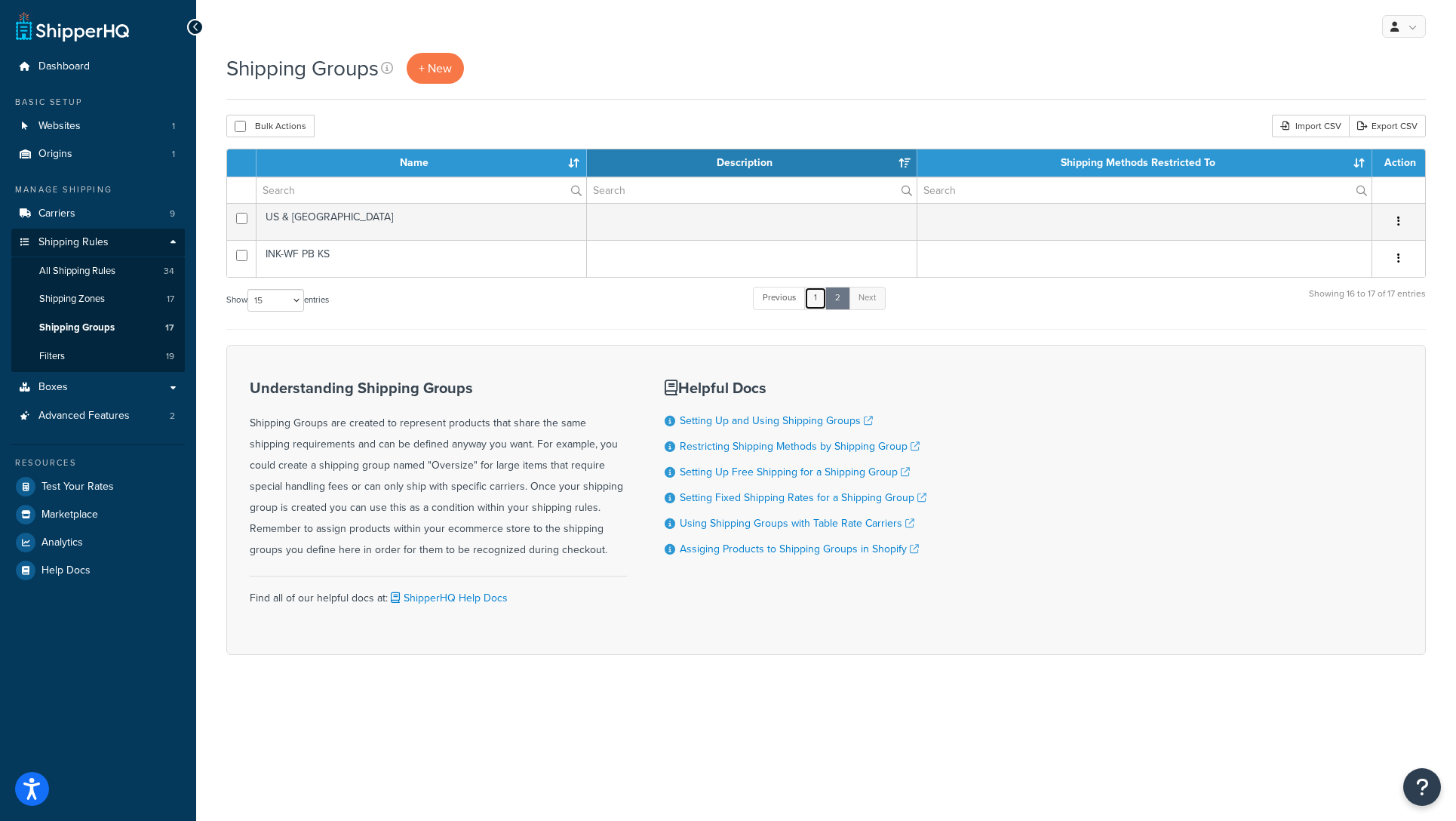
click at [816, 305] on link "1" at bounding box center [815, 297] width 23 height 23
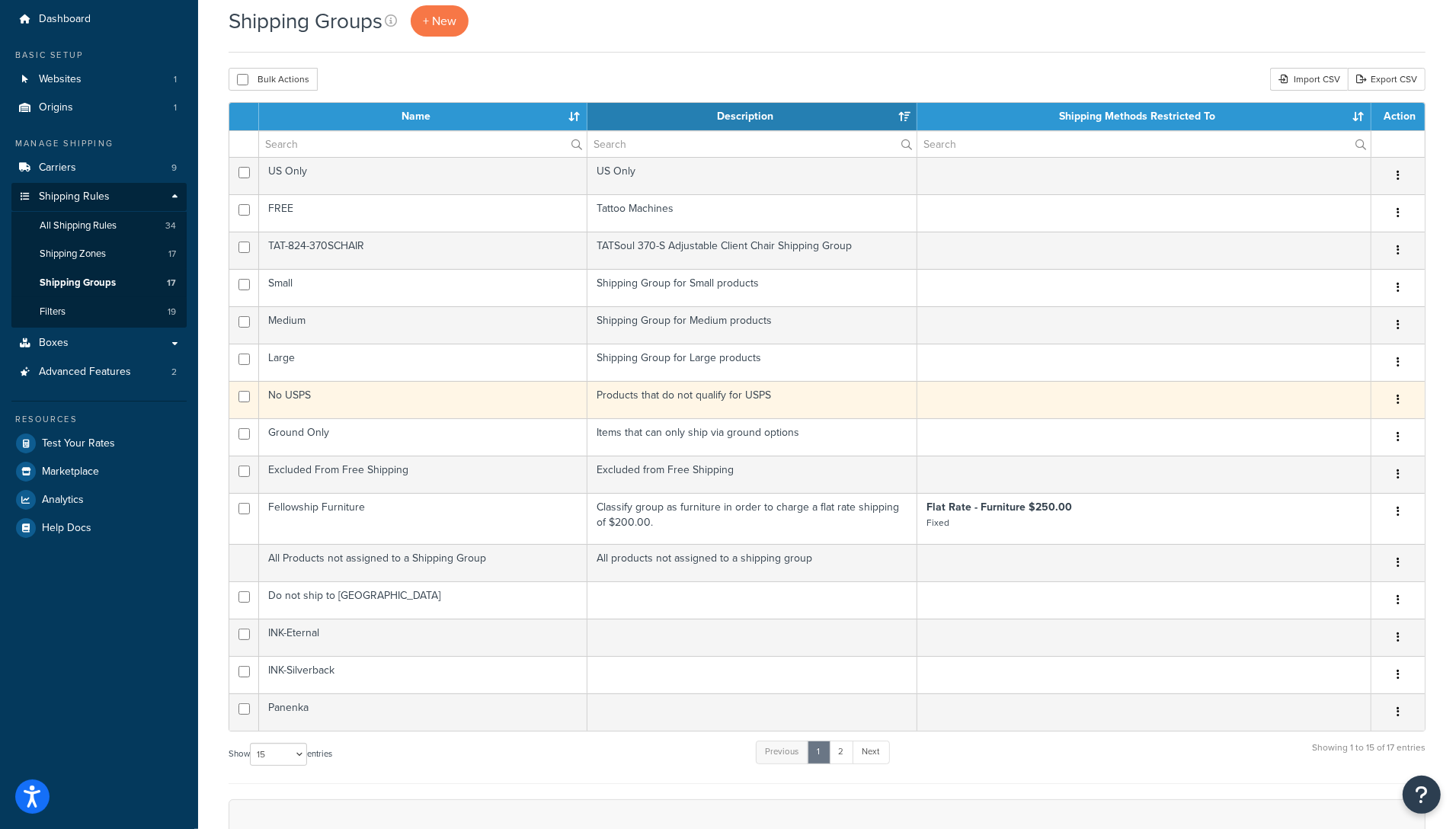
scroll to position [71, 0]
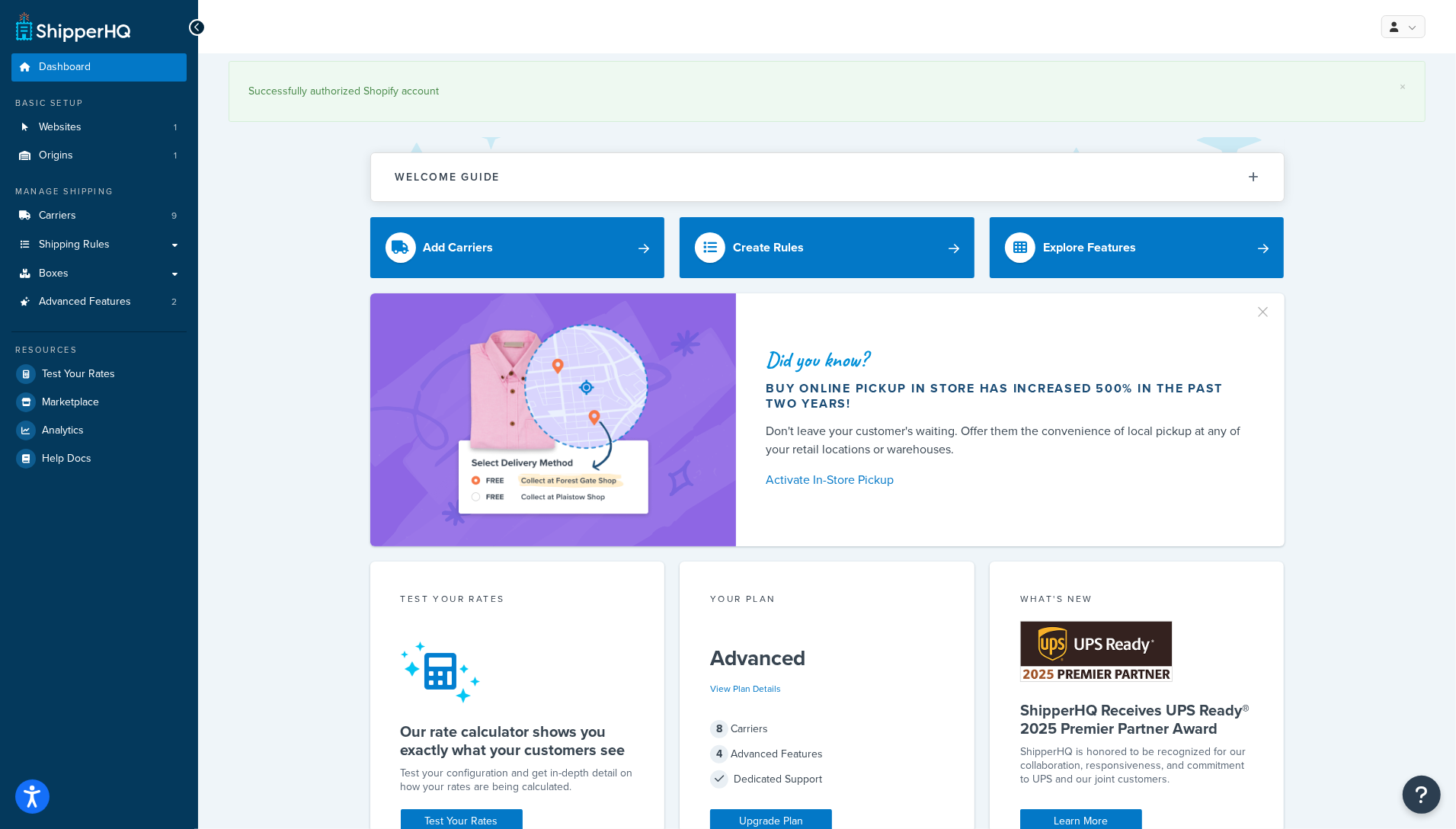
click at [298, 332] on div "Did you know? Buy online pickup in store has increased 500% in the past two yea…" at bounding box center [826, 420] width 1196 height 253
click at [150, 213] on link "Carriers 9" at bounding box center [99, 215] width 175 height 28
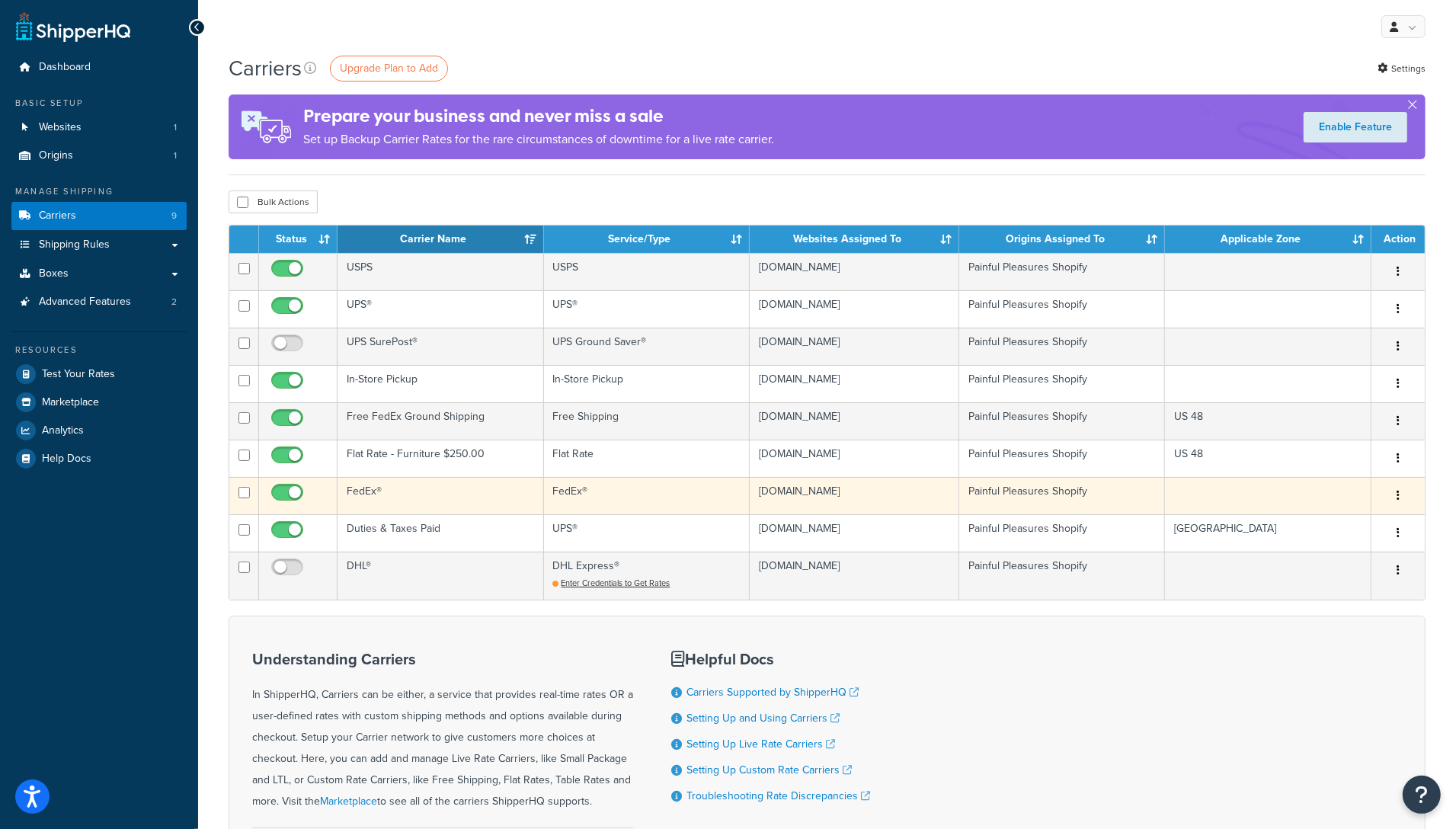
click at [367, 490] on td "FedEx®" at bounding box center [440, 496] width 206 height 37
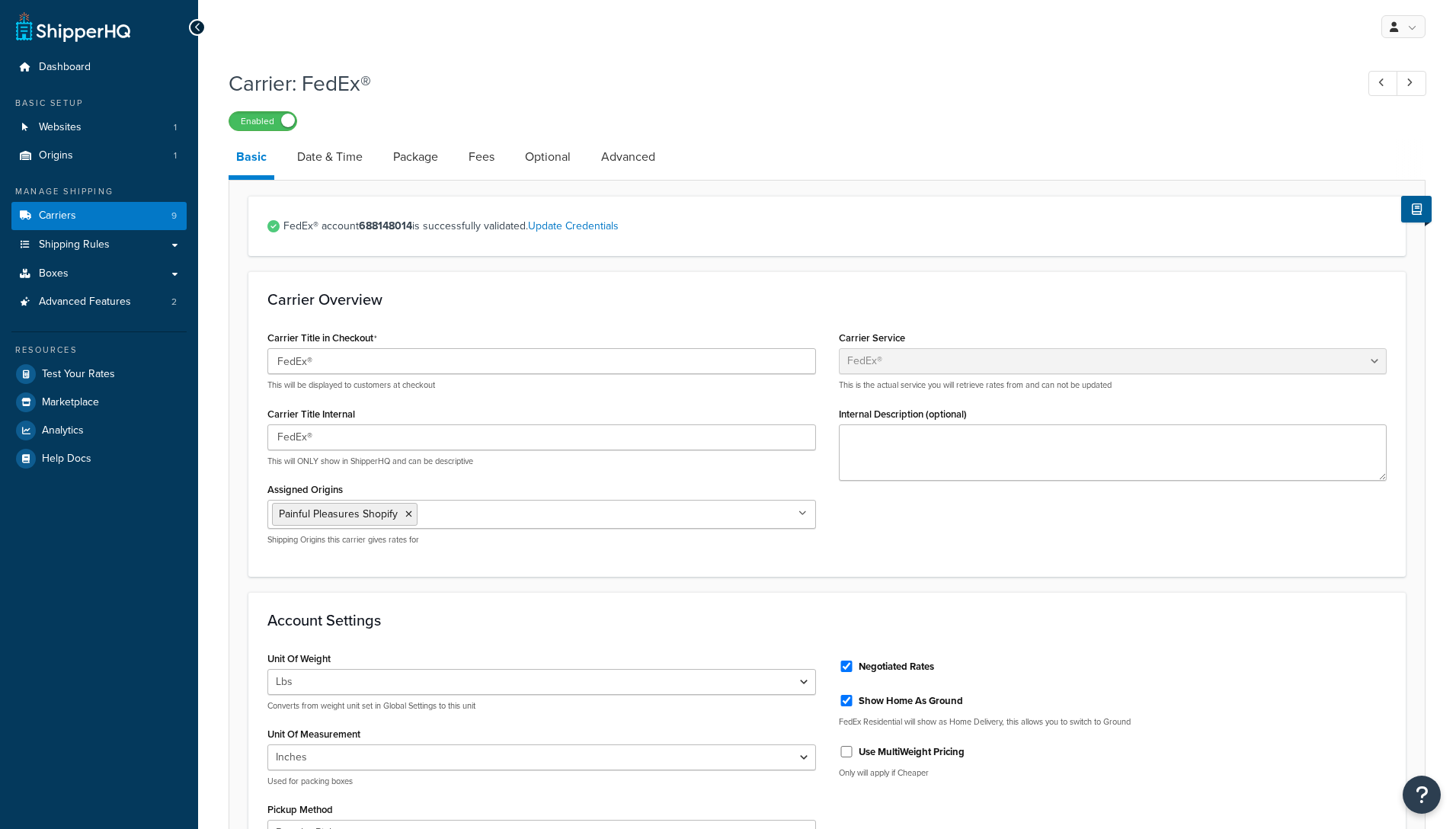
select select "fedEx"
select select "REGULAR_PICKUP"
select select "YOUR_PACKAGING"
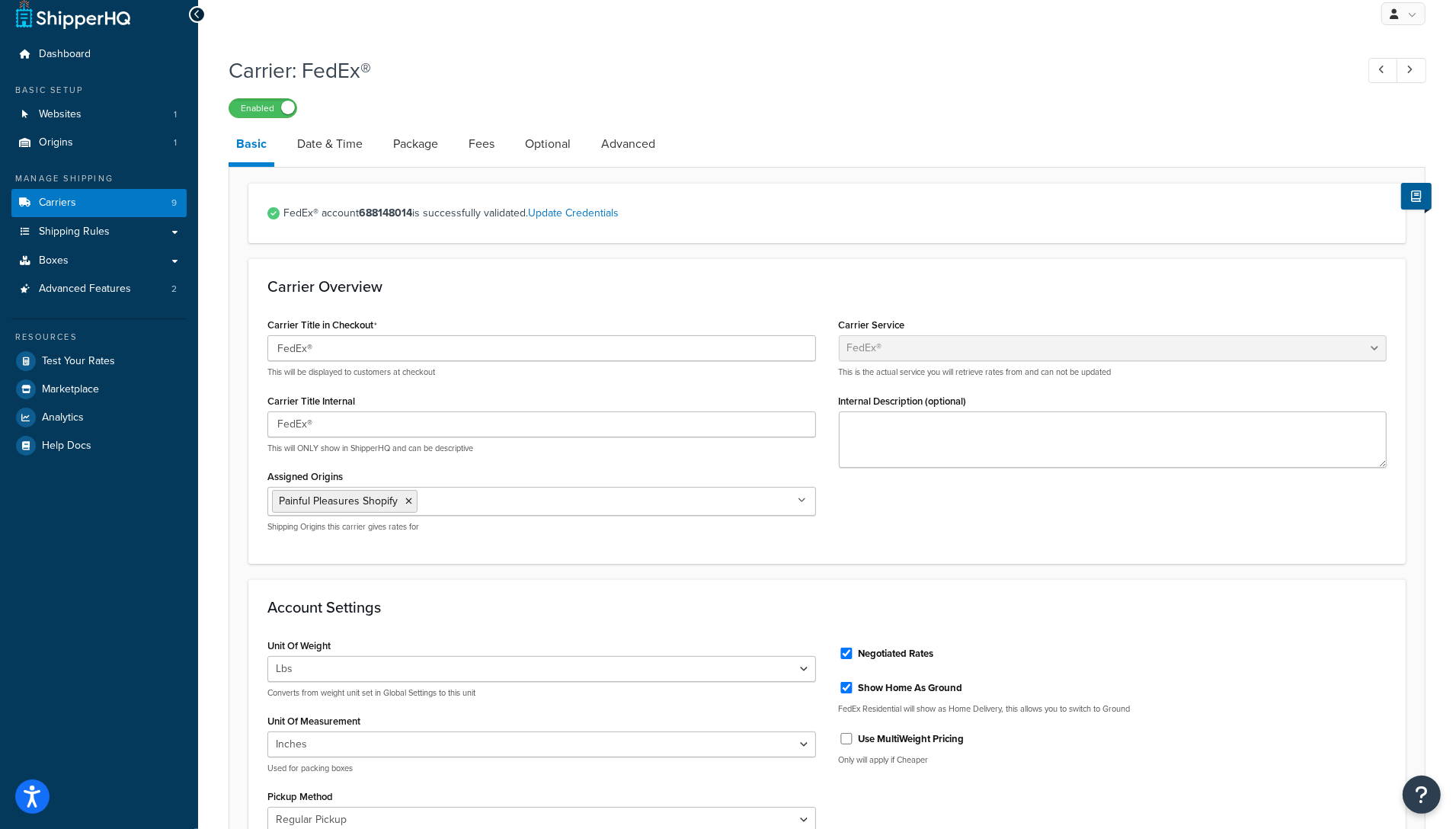
scroll to position [583, 0]
